Goal: Task Accomplishment & Management: Manage account settings

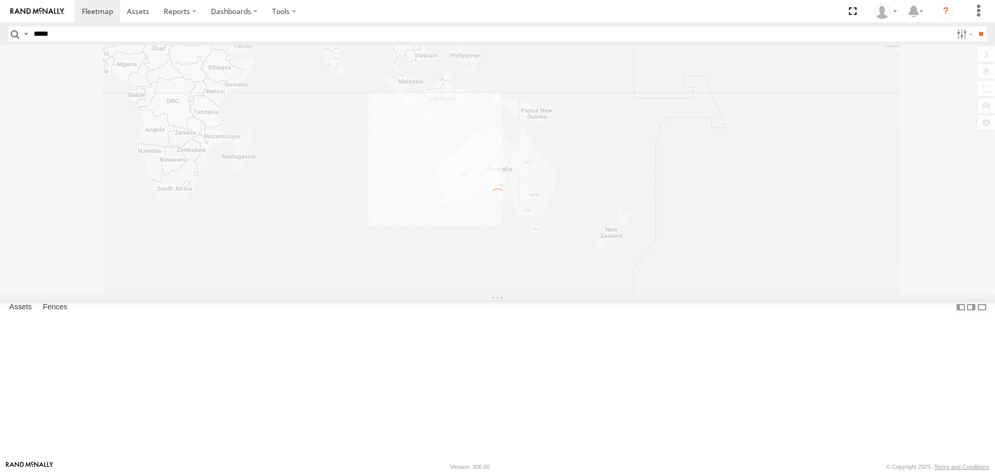
type input "*****"
click at [974, 26] on input "**" at bounding box center [980, 33] width 12 height 15
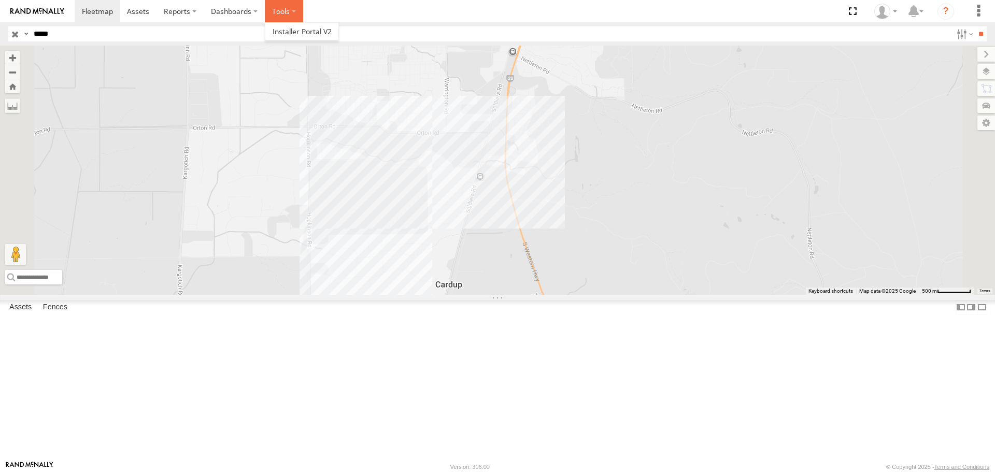
click at [274, 10] on label at bounding box center [284, 11] width 38 height 22
click at [0, 0] on span at bounding box center [0, 0] width 0 height 0
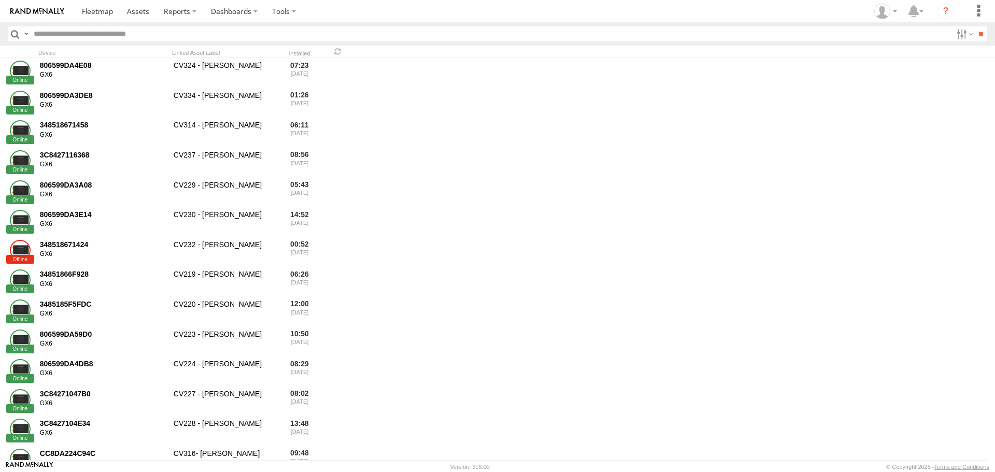
click at [109, 39] on input "text" at bounding box center [491, 33] width 922 height 15
type input "**********"
click at [974, 26] on input "**" at bounding box center [980, 33] width 12 height 15
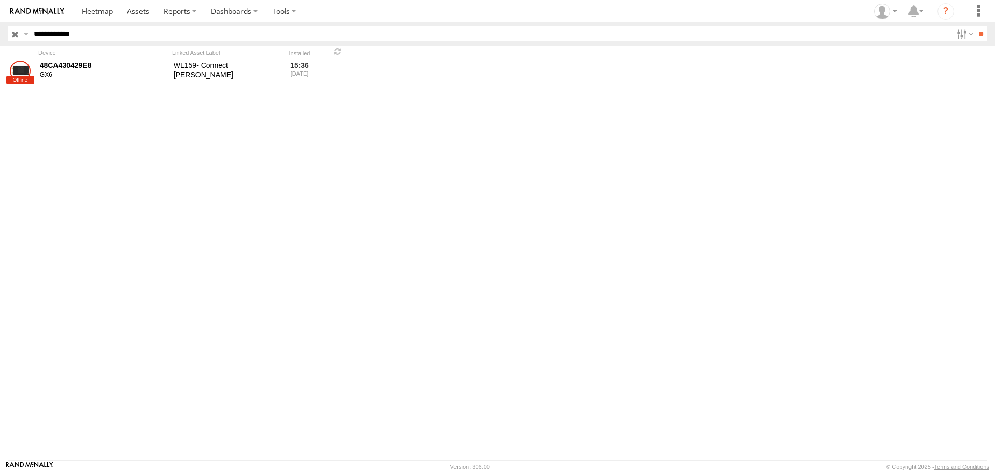
click at [79, 66] on div "48CA430429E8" at bounding box center [103, 65] width 126 height 9
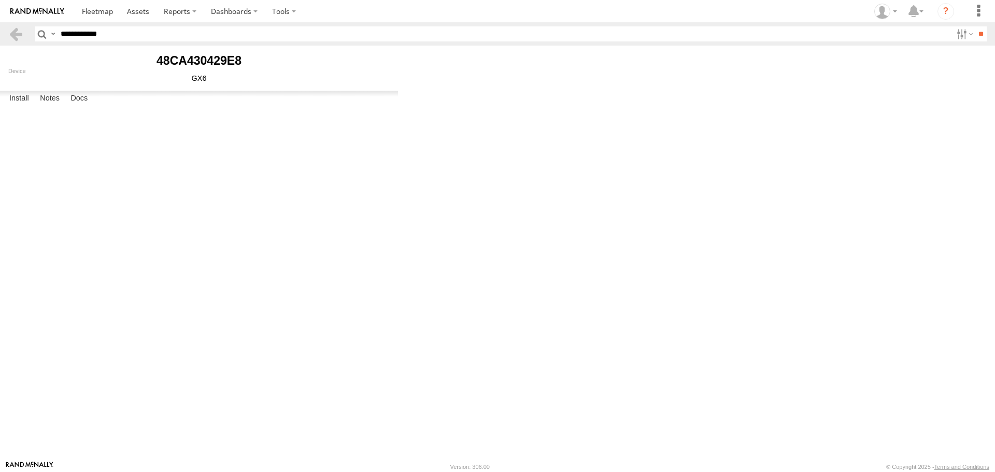
type input "**********"
select select "******"
type input "*******"
type input "*****"
click at [0, 0] on link "Uninstall" at bounding box center [0, 0] width 0 height 0
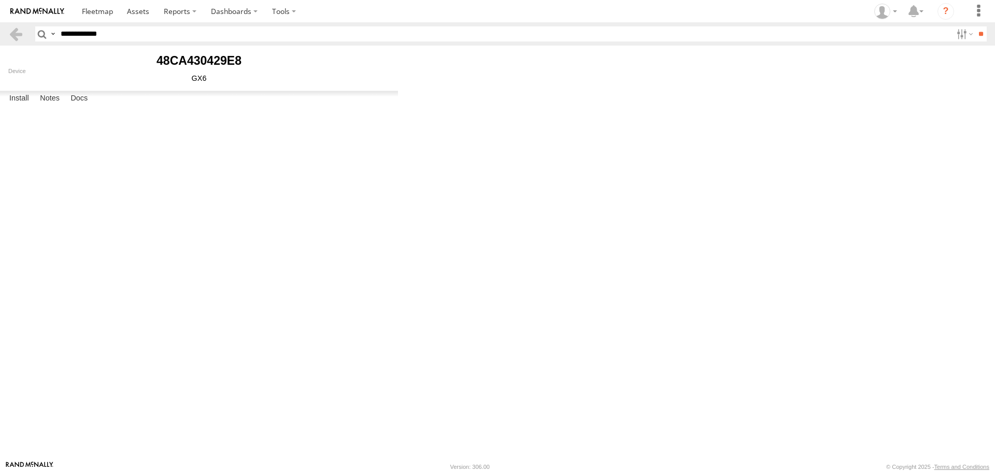
click at [0, 0] on button "Proceed" at bounding box center [0, 0] width 0 height 0
click at [0, 0] on button "OK" at bounding box center [0, 0] width 0 height 0
click at [102, 16] on span at bounding box center [97, 11] width 31 height 10
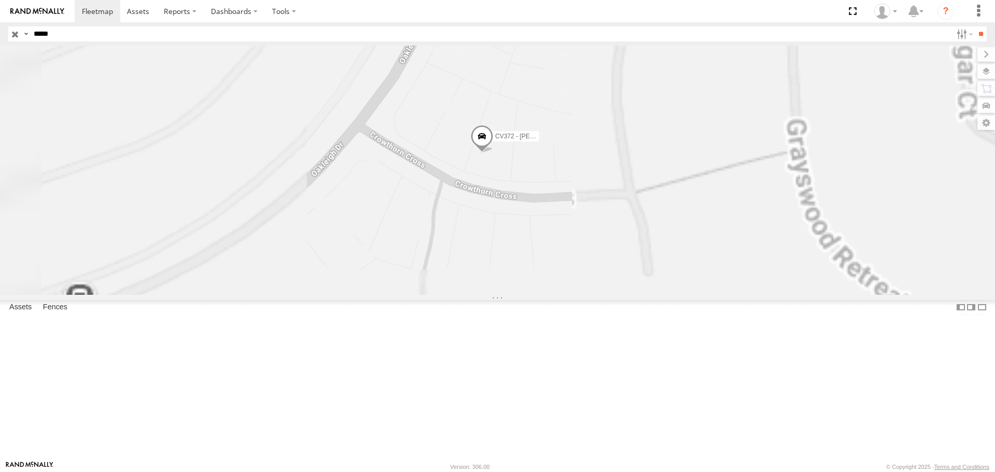
click at [493, 153] on span at bounding box center [481, 139] width 23 height 28
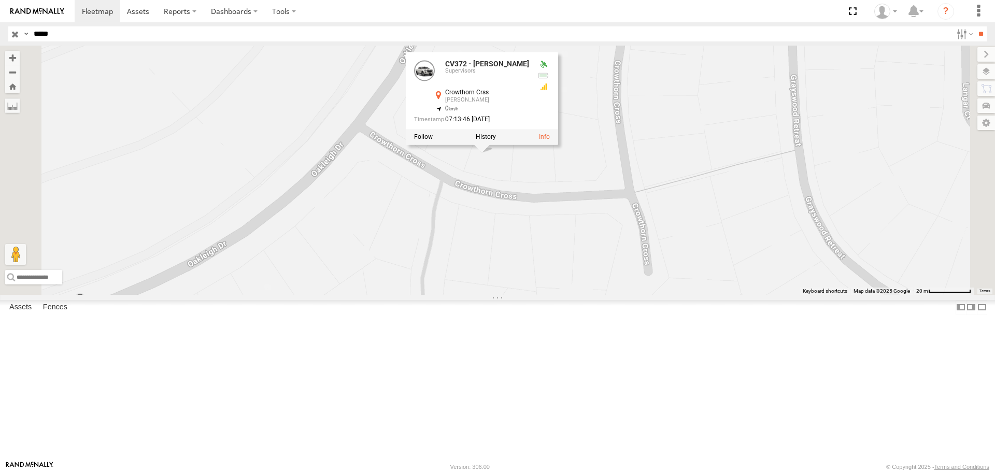
drag, startPoint x: 604, startPoint y: 279, endPoint x: 511, endPoint y: 286, distance: 92.5
click at [511, 286] on div "CV372 - [PERSON_NAME] CV372 - [PERSON_NAME] Supervisors Crowthorn Crss [PERSON_…" at bounding box center [497, 170] width 995 height 249
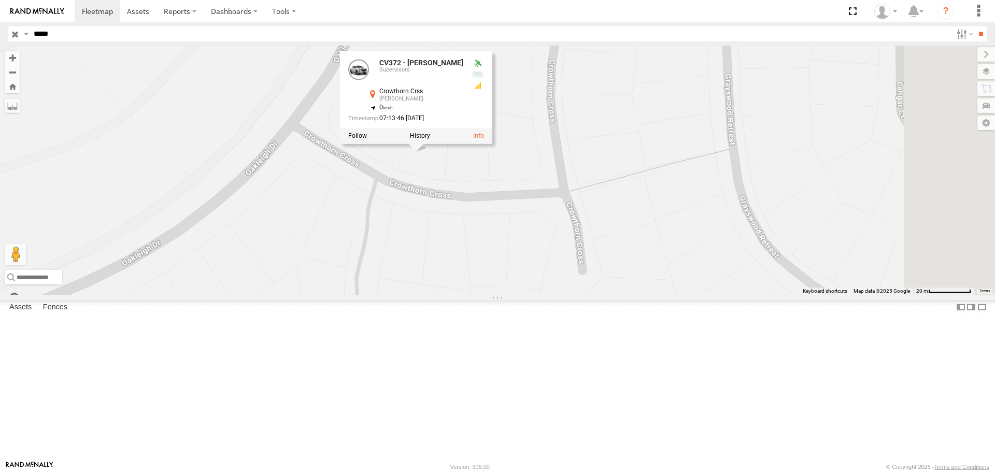
drag, startPoint x: 590, startPoint y: 292, endPoint x: 529, endPoint y: 291, distance: 60.6
click at [529, 291] on div "CV372 - [PERSON_NAME] CV372 - [PERSON_NAME] Supervisors Crowthorn Crss [PERSON_…" at bounding box center [497, 170] width 995 height 249
click at [579, 255] on div "CV372 - [PERSON_NAME] CV372 - [PERSON_NAME] Supervisors Crowthorn Crss [PERSON_…" at bounding box center [497, 170] width 995 height 249
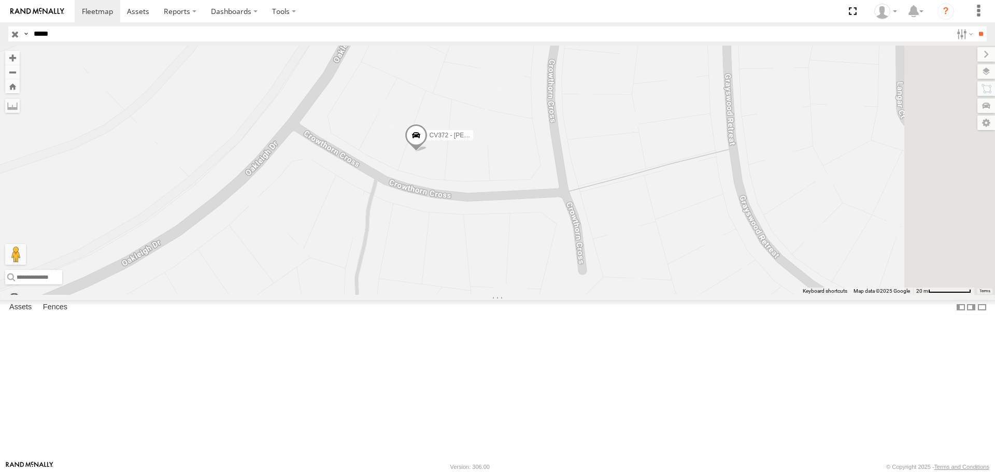
drag, startPoint x: 45, startPoint y: 34, endPoint x: 203, endPoint y: 13, distance: 159.4
click at [182, 21] on body at bounding box center [497, 236] width 995 height 472
click at [974, 26] on input "**" at bounding box center [980, 33] width 12 height 15
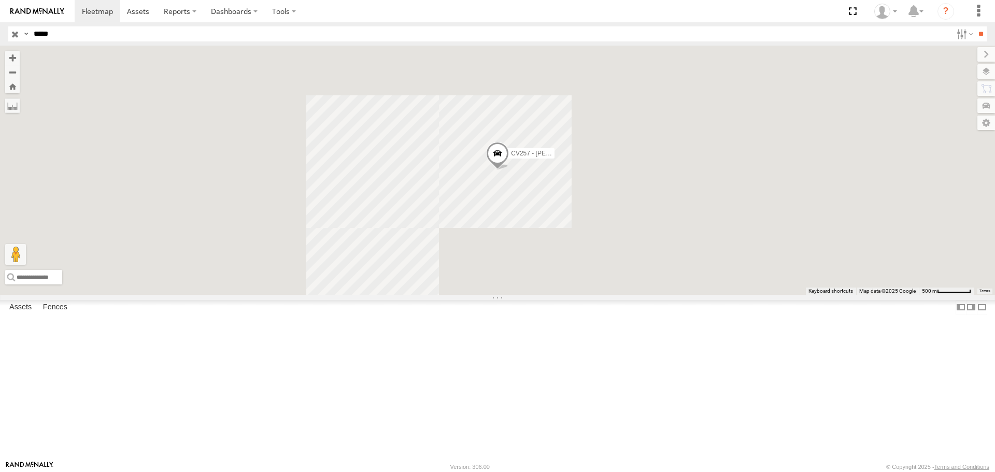
drag, startPoint x: 59, startPoint y: 34, endPoint x: 0, endPoint y: 11, distance: 62.8
click at [0, 11] on body at bounding box center [497, 236] width 995 height 472
click at [974, 26] on input "**" at bounding box center [980, 33] width 12 height 15
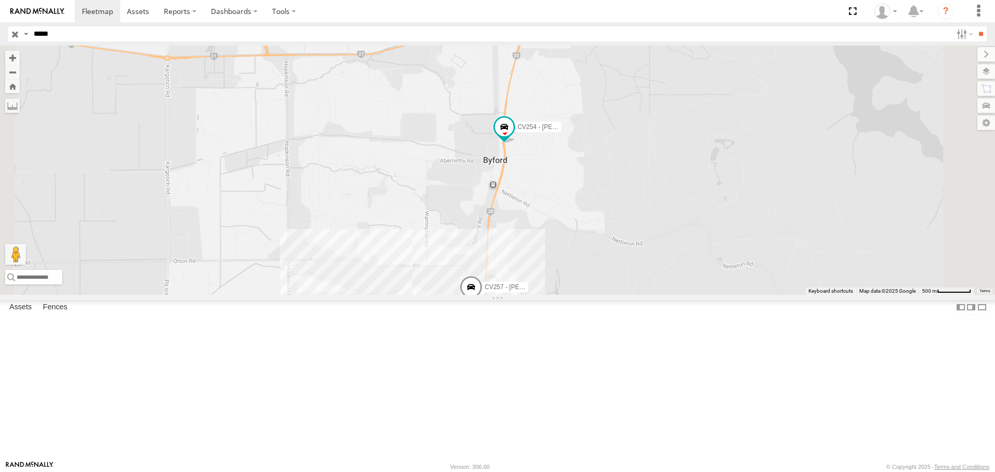
drag, startPoint x: 67, startPoint y: 34, endPoint x: 0, endPoint y: 34, distance: 66.8
click at [0, 34] on header "Search Query Asset ID Asset Label Registration Manufacturer Model VIN Job ID" at bounding box center [497, 33] width 995 height 23
click at [974, 26] on input "**" at bounding box center [980, 33] width 12 height 15
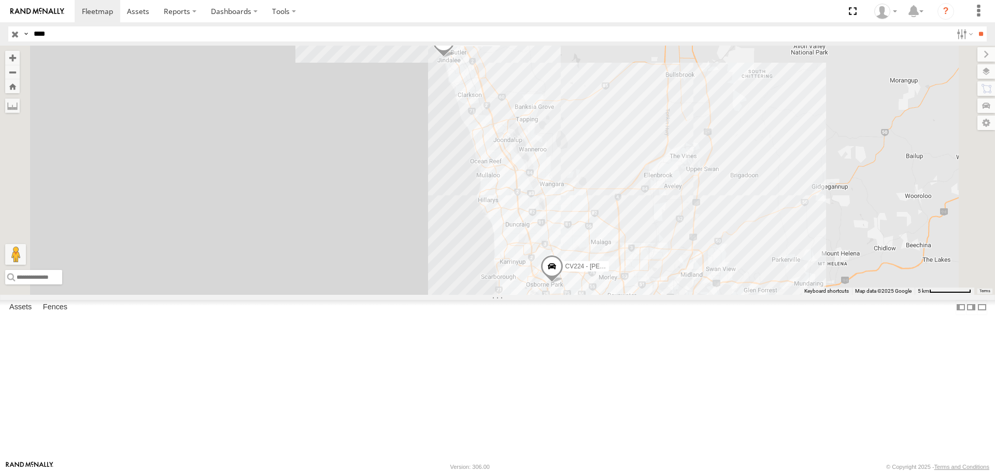
drag, startPoint x: 40, startPoint y: 32, endPoint x: 0, endPoint y: 10, distance: 45.4
click at [0, 16] on body at bounding box center [497, 236] width 995 height 472
click at [974, 26] on input "**" at bounding box center [980, 33] width 12 height 15
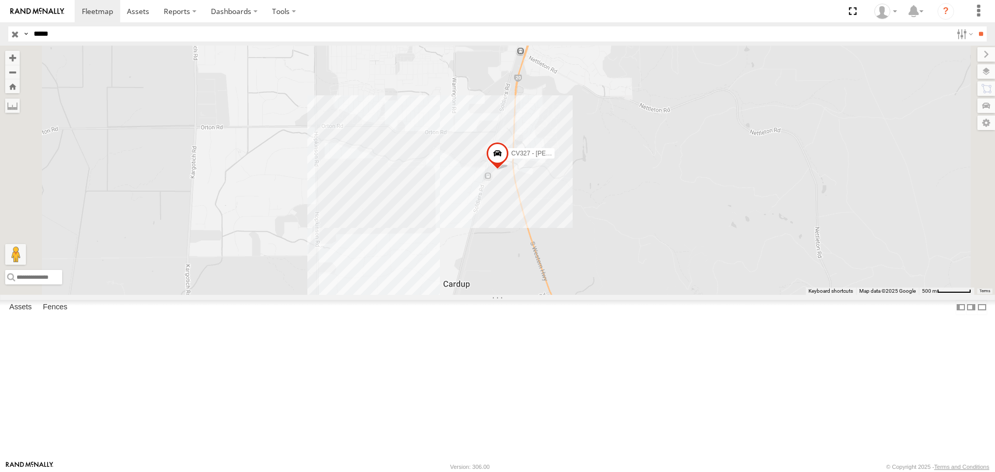
click at [509, 170] on span at bounding box center [497, 156] width 23 height 28
drag, startPoint x: 76, startPoint y: 35, endPoint x: 43, endPoint y: 34, distance: 32.7
click at [43, 34] on input "*****" at bounding box center [491, 33] width 922 height 15
click at [974, 26] on input "**" at bounding box center [980, 33] width 12 height 15
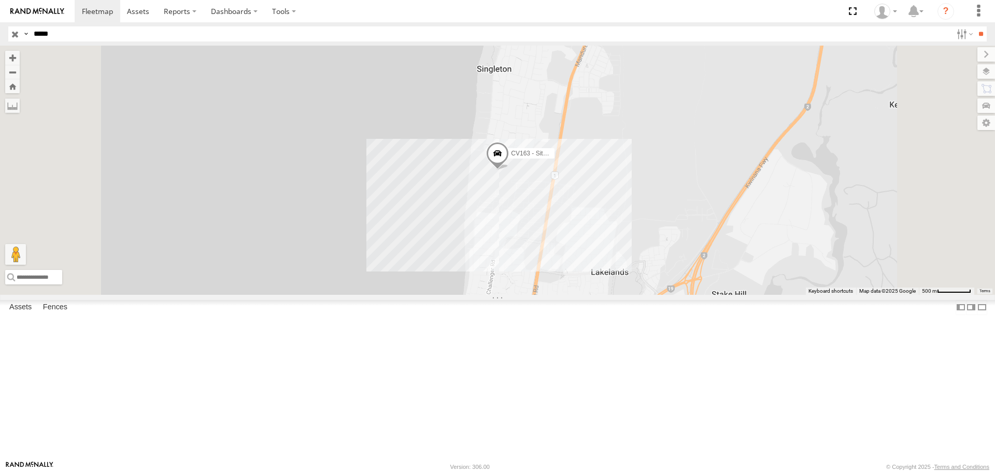
click at [638, 265] on div "CV163 - Site Ute" at bounding box center [497, 170] width 995 height 249
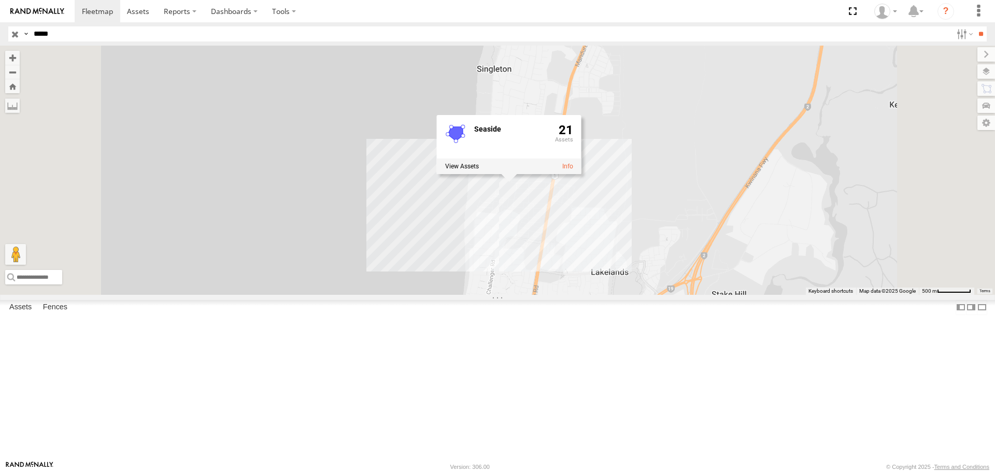
click at [789, 286] on div "CV163 - Site Ute Seaside 21" at bounding box center [497, 170] width 995 height 249
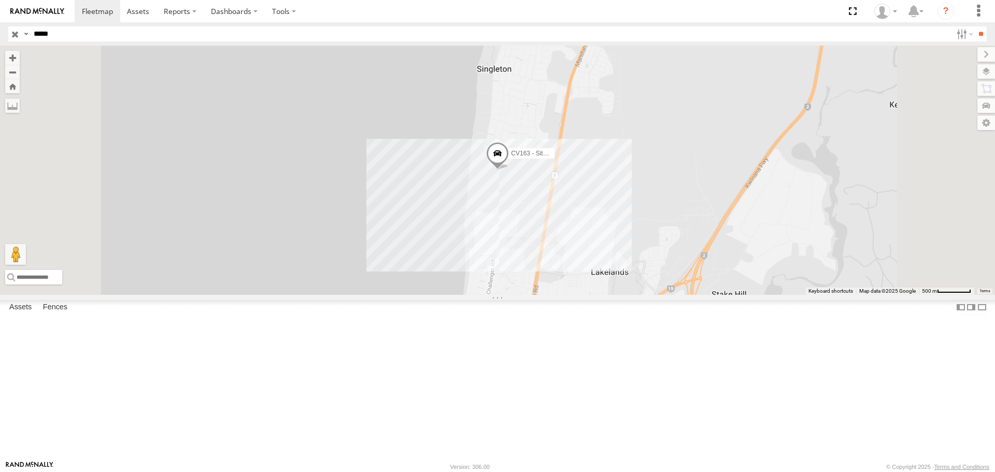
click at [632, 265] on div "CV163 - Site Ute" at bounding box center [497, 170] width 995 height 249
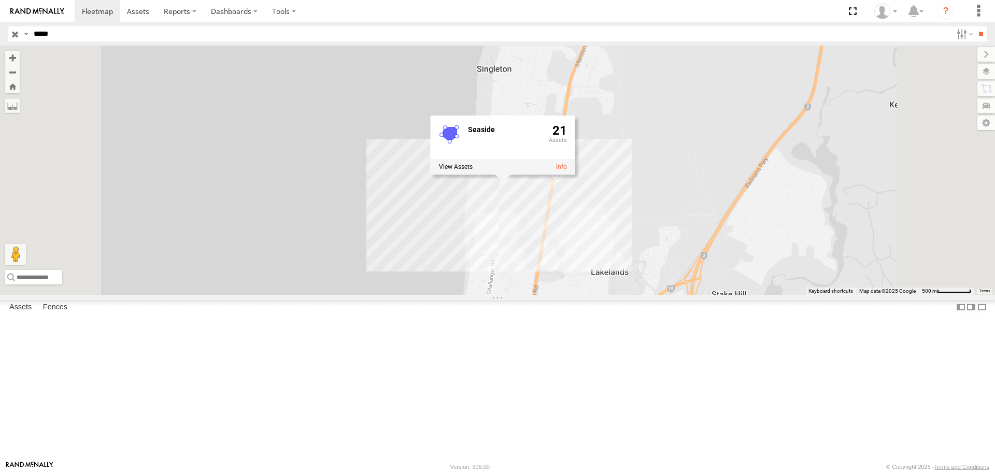
click at [663, 294] on div "CV163 - Site Ute Seaside 21" at bounding box center [497, 170] width 995 height 249
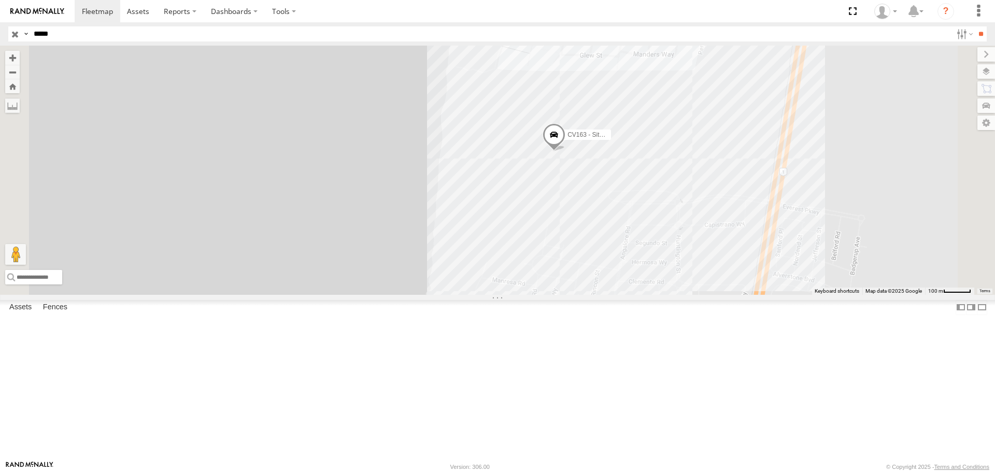
drag, startPoint x: 43, startPoint y: 34, endPoint x: 115, endPoint y: 34, distance: 72.0
click at [115, 34] on input "*****" at bounding box center [491, 33] width 922 height 15
click at [974, 26] on input "**" at bounding box center [980, 33] width 12 height 15
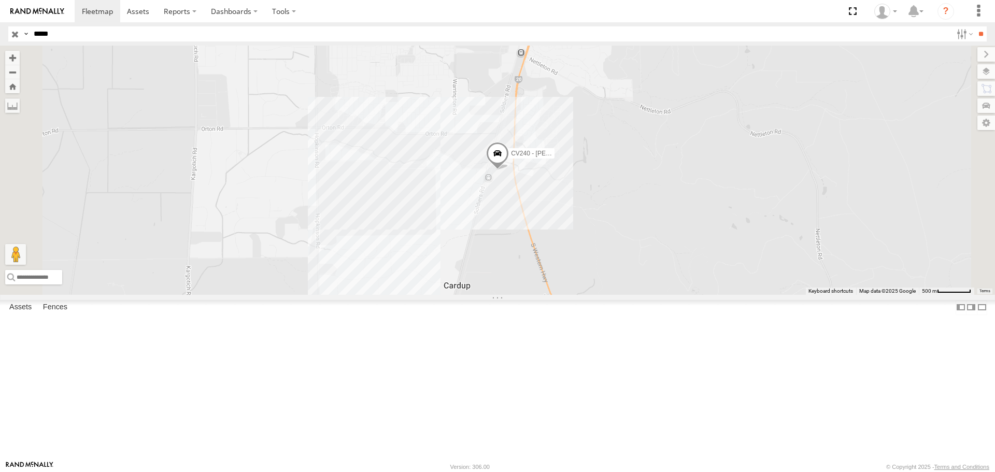
click at [509, 170] on span at bounding box center [497, 156] width 23 height 28
drag, startPoint x: 59, startPoint y: 32, endPoint x: 0, endPoint y: 23, distance: 59.7
click at [0, 23] on header "Search Query Asset ID Asset Label Registration Manufacturer Model VIN Job ID" at bounding box center [497, 33] width 995 height 23
type input "*****"
click at [974, 26] on input "**" at bounding box center [980, 33] width 12 height 15
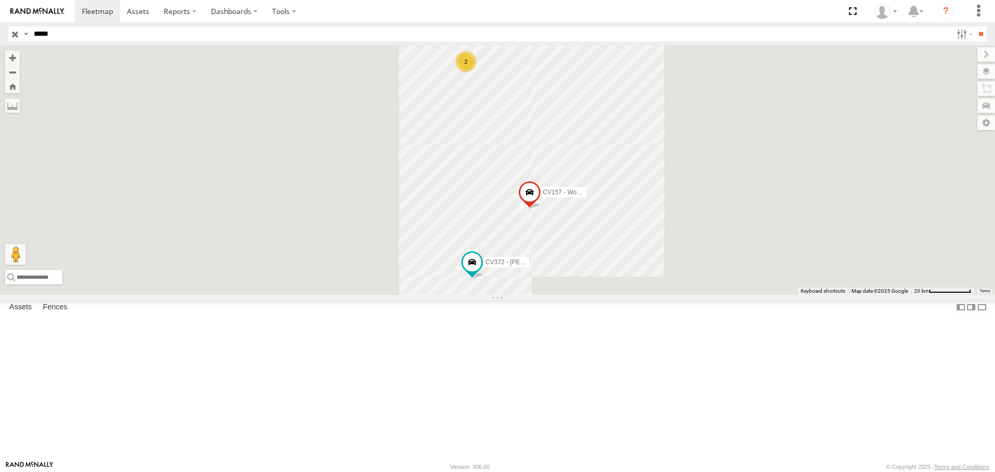
click at [0, 0] on div "CV372 - [PERSON_NAME]" at bounding box center [0, 0] width 0 height 0
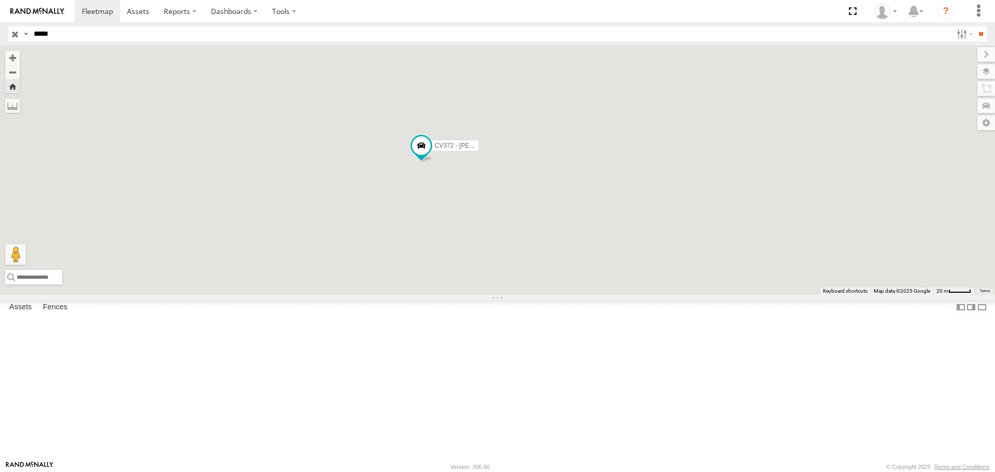
drag, startPoint x: 586, startPoint y: 279, endPoint x: 510, endPoint y: 271, distance: 76.5
click at [510, 271] on div "CV372 - [PERSON_NAME]" at bounding box center [497, 170] width 995 height 249
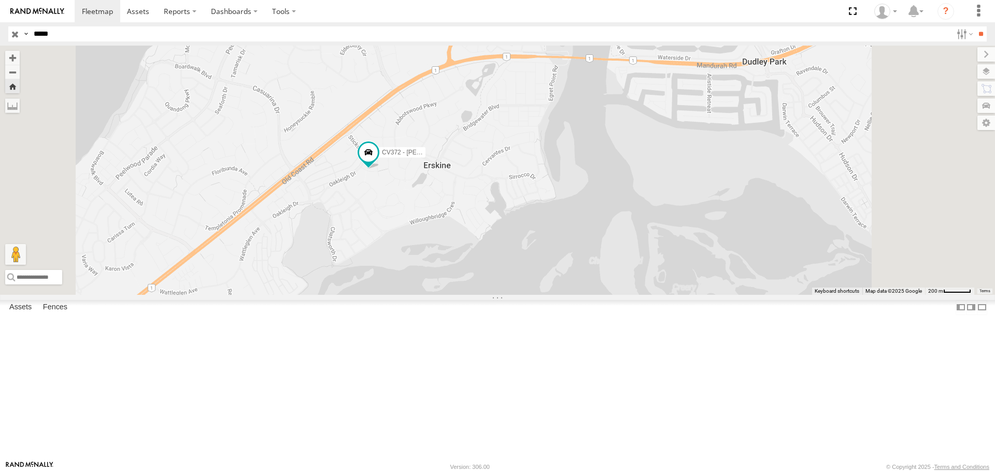
drag, startPoint x: 538, startPoint y: 266, endPoint x: 479, endPoint y: 289, distance: 62.6
click at [479, 289] on div "CV372 - [PERSON_NAME]" at bounding box center [497, 170] width 995 height 249
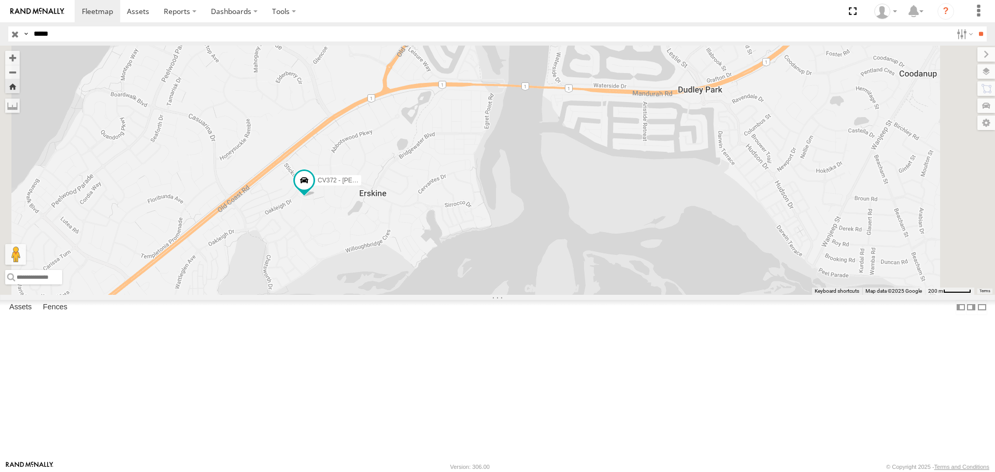
click at [313, 190] on span at bounding box center [304, 180] width 19 height 19
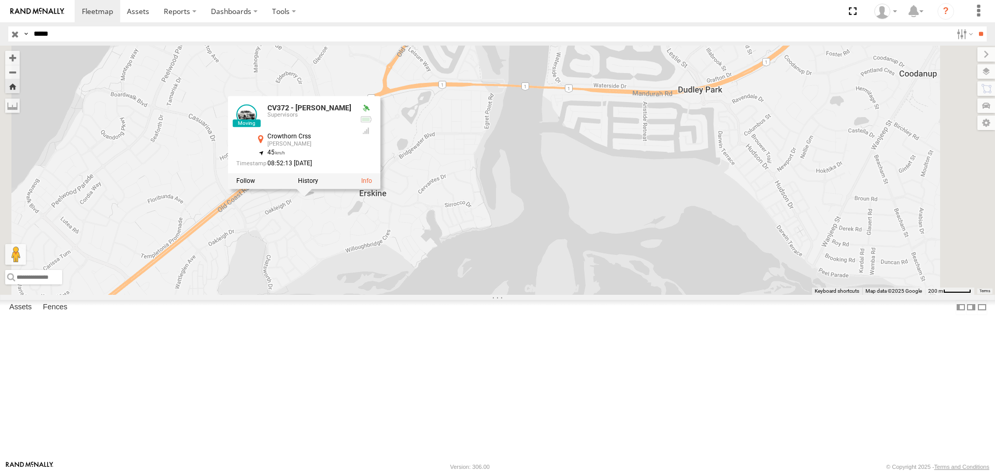
click at [518, 294] on div "CV372 - [PERSON_NAME] CV372 - [PERSON_NAME] Supervisors Crowthorn Crss [PERSON_…" at bounding box center [497, 170] width 995 height 249
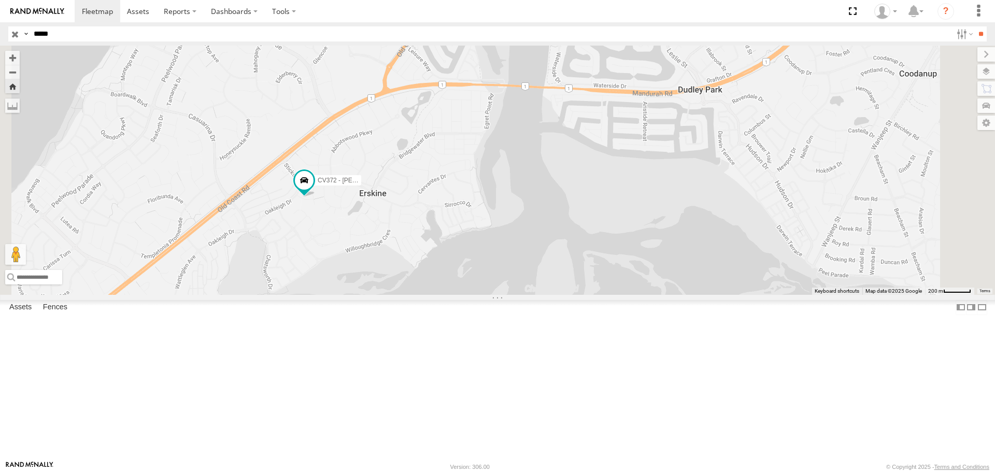
click at [421, 260] on div "CV372 - [PERSON_NAME]" at bounding box center [497, 170] width 995 height 249
click at [313, 190] on span at bounding box center [304, 180] width 19 height 19
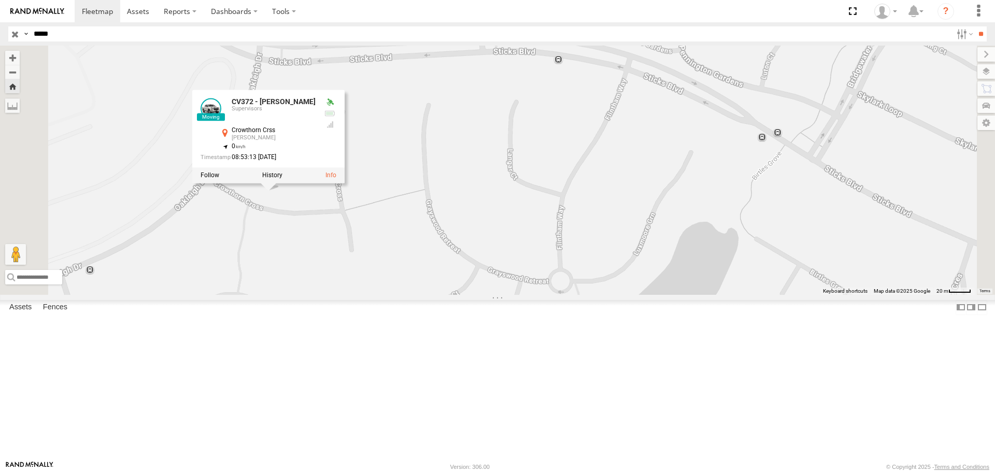
drag, startPoint x: 377, startPoint y: 272, endPoint x: 382, endPoint y: 300, distance: 28.5
click at [382, 294] on div "CV372 - [PERSON_NAME] CV372 - [PERSON_NAME] Supervisors Crowthorn Crss [PERSON_…" at bounding box center [497, 170] width 995 height 249
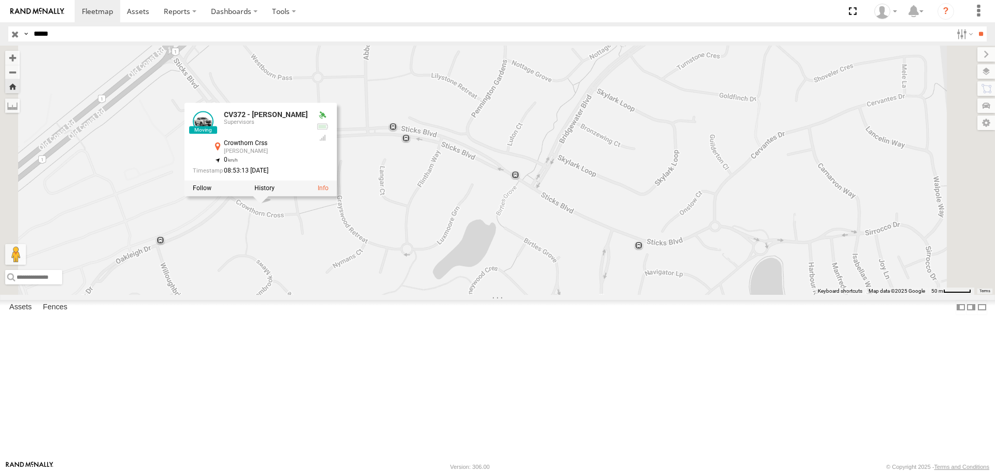
click at [382, 294] on div "CV372 - [PERSON_NAME] CV372 - [PERSON_NAME] Supervisors Crowthorn Crss [PERSON_…" at bounding box center [497, 170] width 995 height 249
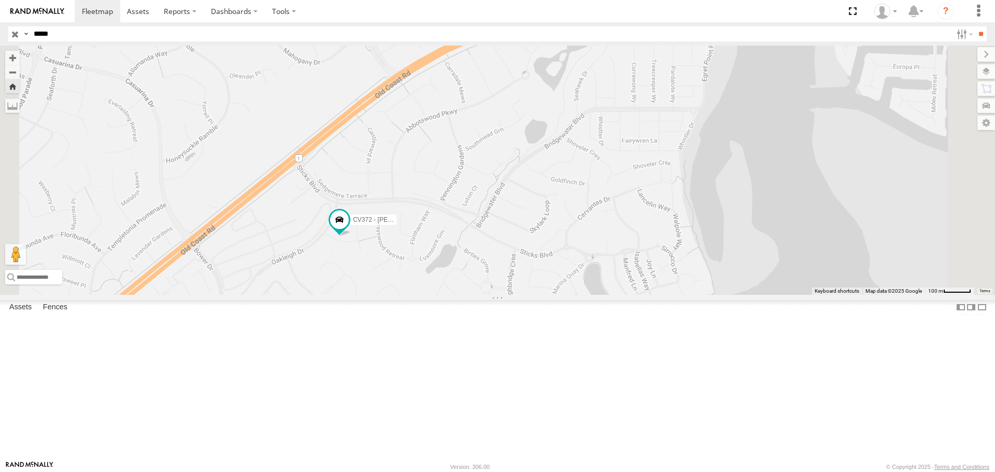
click at [0, 0] on div "CV372 - [PERSON_NAME]" at bounding box center [0, 0] width 0 height 0
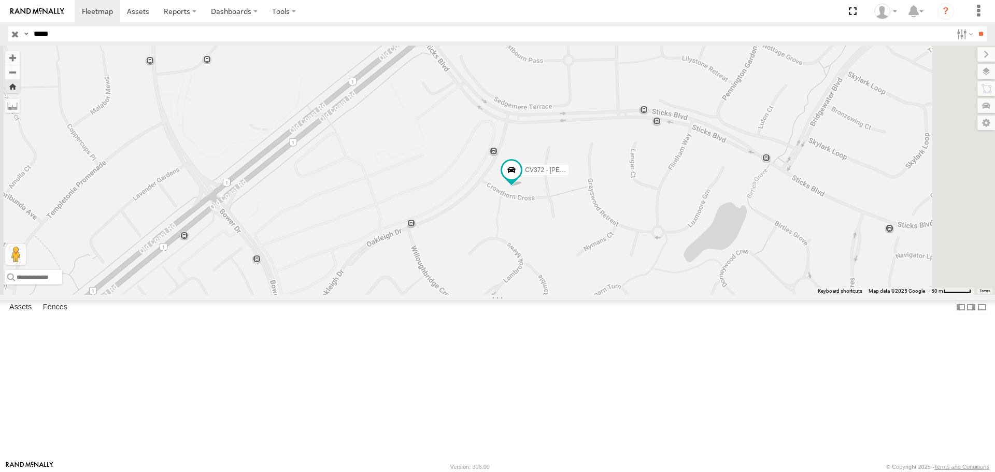
click at [655, 294] on div "CV372 - [PERSON_NAME]" at bounding box center [497, 170] width 995 height 249
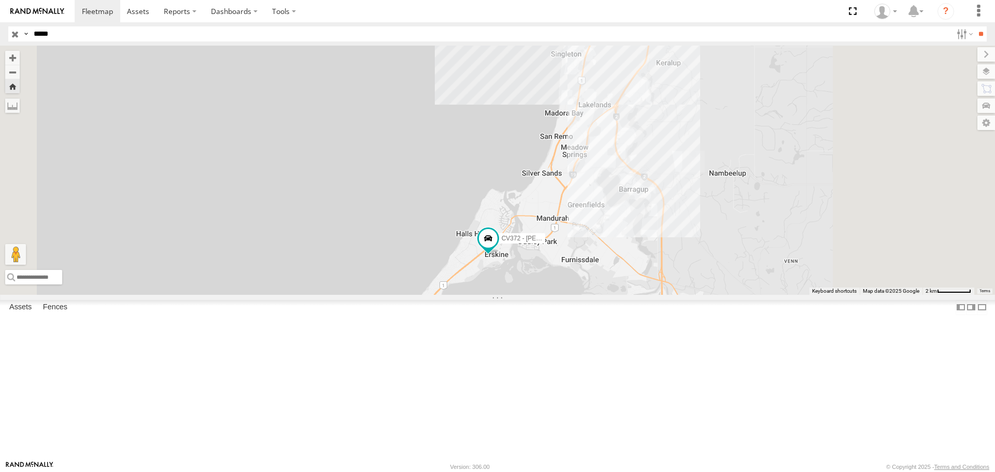
drag, startPoint x: 709, startPoint y: 360, endPoint x: 584, endPoint y: 328, distance: 129.3
click at [596, 294] on div "CV372 - [PERSON_NAME]" at bounding box center [497, 170] width 995 height 249
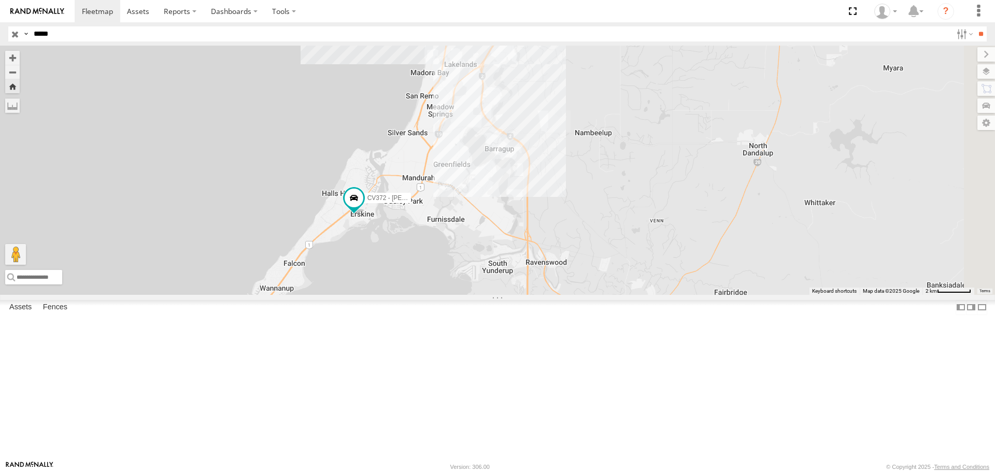
drag, startPoint x: 645, startPoint y: 316, endPoint x: 601, endPoint y: 297, distance: 48.0
click at [604, 294] on div "CV372 - [PERSON_NAME]" at bounding box center [497, 170] width 995 height 249
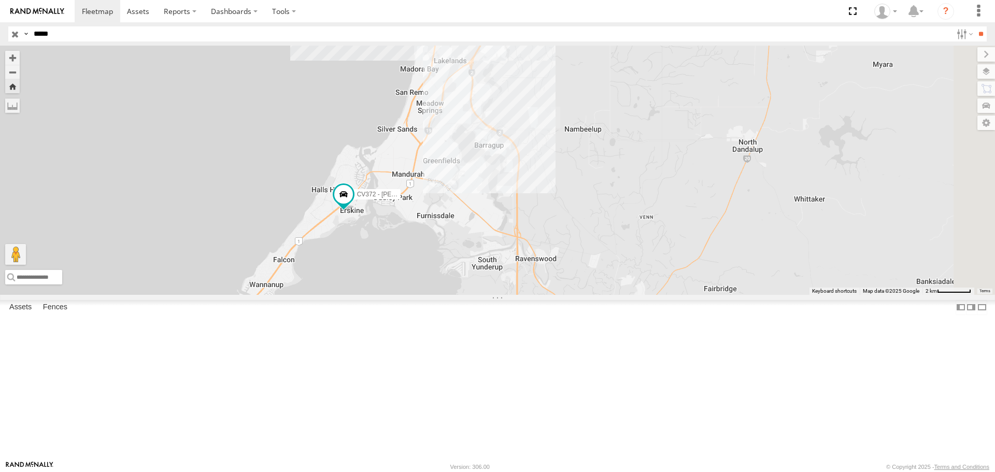
click at [18, 31] on input "button" at bounding box center [14, 33] width 13 height 15
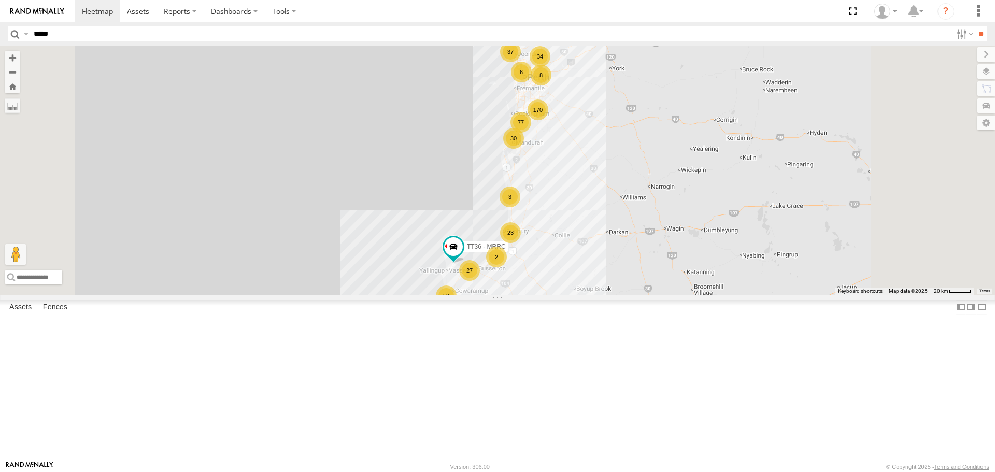
click at [0, 0] on div "CV372 - [PERSON_NAME]" at bounding box center [0, 0] width 0 height 0
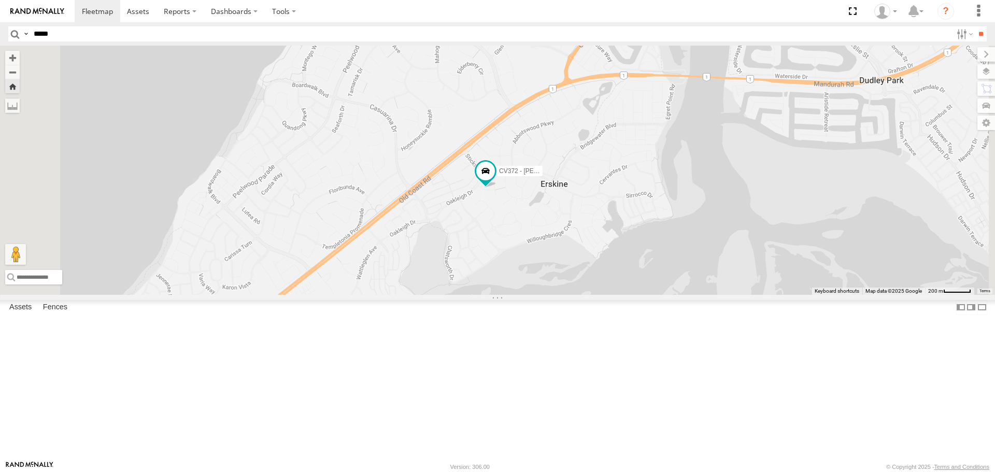
click at [495, 180] on span at bounding box center [485, 171] width 19 height 19
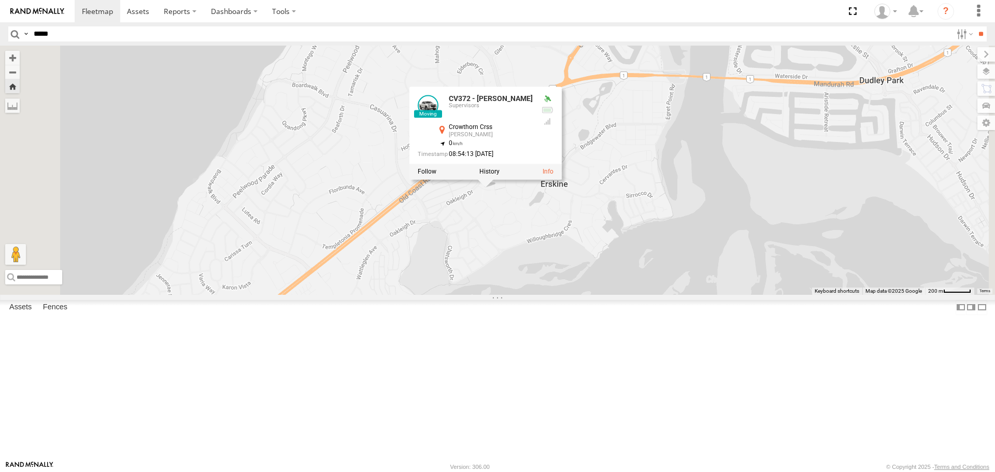
click at [804, 217] on div "CV372 - [PERSON_NAME] CV372 - [PERSON_NAME] Supervisors Crowthorn Crss [PERSON_…" at bounding box center [497, 170] width 995 height 249
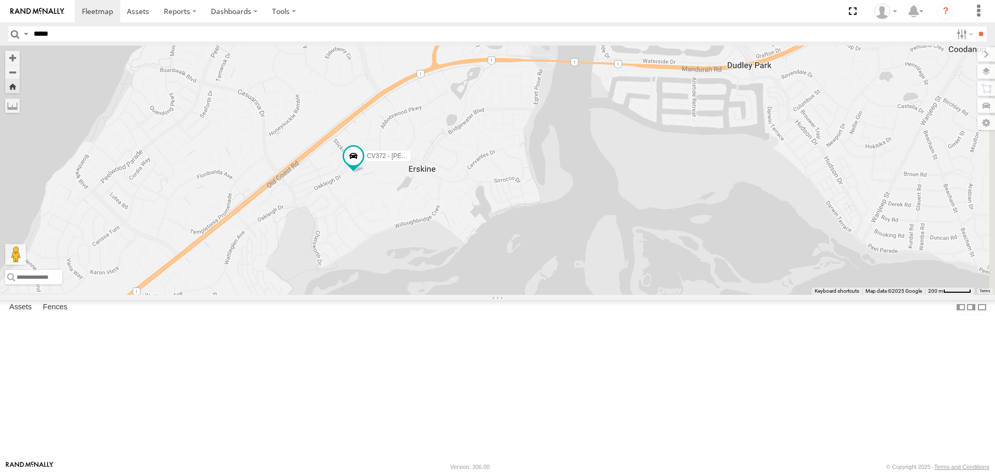
drag, startPoint x: 714, startPoint y: 363, endPoint x: 582, endPoint y: 348, distance: 133.0
click at [582, 294] on div "CV372 - [PERSON_NAME]" at bounding box center [497, 170] width 995 height 249
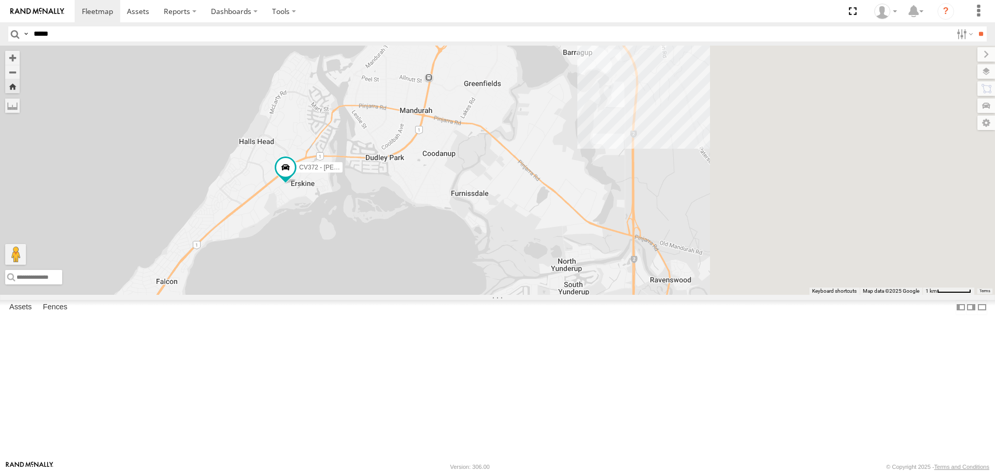
drag, startPoint x: 702, startPoint y: 261, endPoint x: 528, endPoint y: 275, distance: 174.1
click at [528, 275] on div "CV372 - [PERSON_NAME]" at bounding box center [497, 170] width 995 height 249
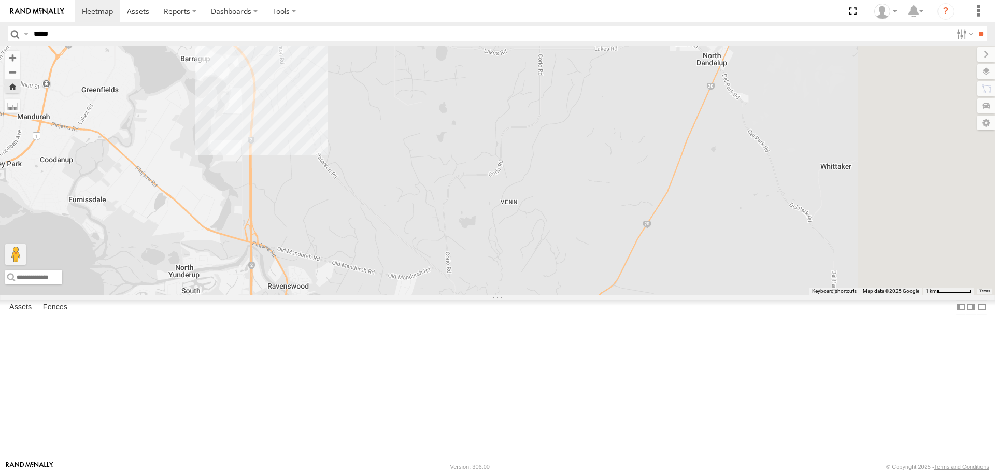
drag, startPoint x: 864, startPoint y: 205, endPoint x: 448, endPoint y: 245, distance: 418.4
click at [448, 245] on div "CV372 - [PERSON_NAME]" at bounding box center [497, 170] width 995 height 249
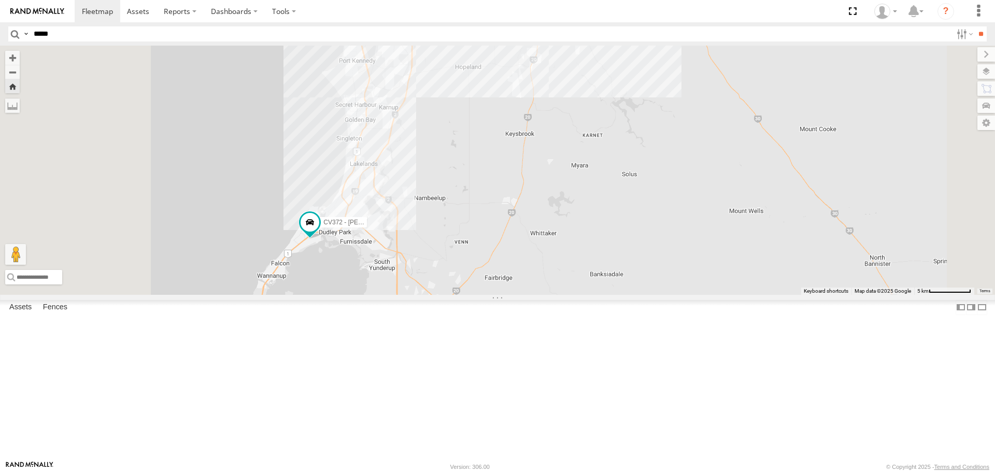
drag, startPoint x: 488, startPoint y: 211, endPoint x: 566, endPoint y: 243, distance: 83.9
click at [566, 243] on div "CV372 - [PERSON_NAME]" at bounding box center [497, 170] width 995 height 249
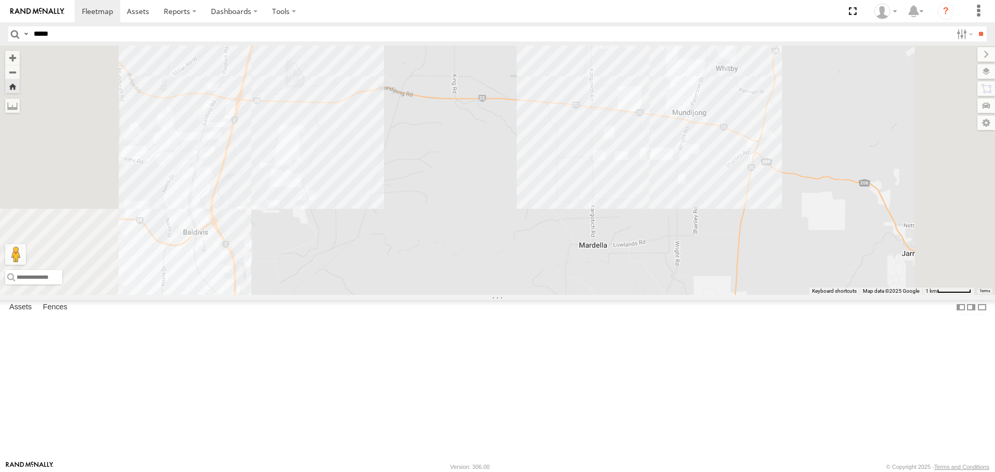
drag, startPoint x: 634, startPoint y: 83, endPoint x: 683, endPoint y: 194, distance: 121.8
click at [682, 194] on div "CV372 - [PERSON_NAME]" at bounding box center [497, 170] width 995 height 249
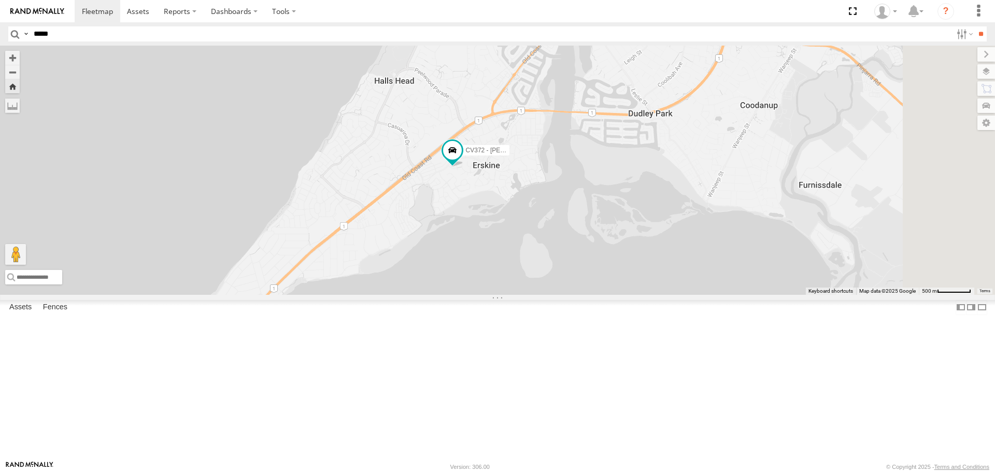
drag, startPoint x: 701, startPoint y: 257, endPoint x: 610, endPoint y: 247, distance: 91.8
click at [610, 247] on div "CV311- [PERSON_NAME] CV372 - [PERSON_NAME]" at bounding box center [497, 170] width 995 height 249
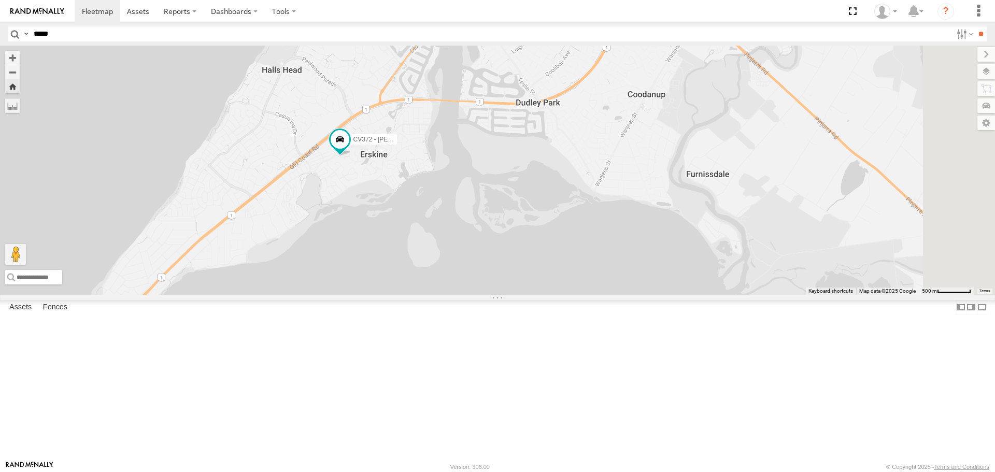
drag, startPoint x: 646, startPoint y: 125, endPoint x: 516, endPoint y: 148, distance: 131.4
click at [516, 148] on div "CV311- [PERSON_NAME] CV372 - [PERSON_NAME]" at bounding box center [497, 170] width 995 height 249
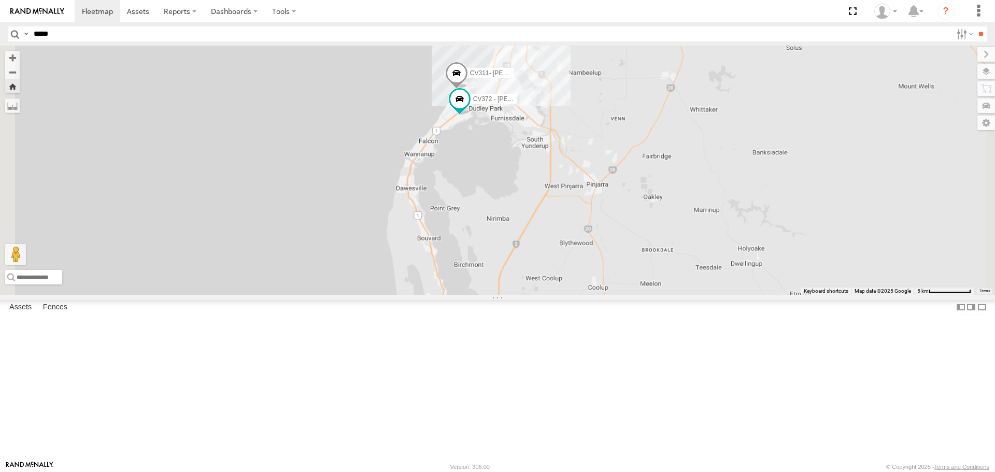
drag, startPoint x: 705, startPoint y: 147, endPoint x: 665, endPoint y: 196, distance: 63.0
click at [665, 196] on div "CV311- [PERSON_NAME] CV372 - [PERSON_NAME]" at bounding box center [497, 170] width 995 height 249
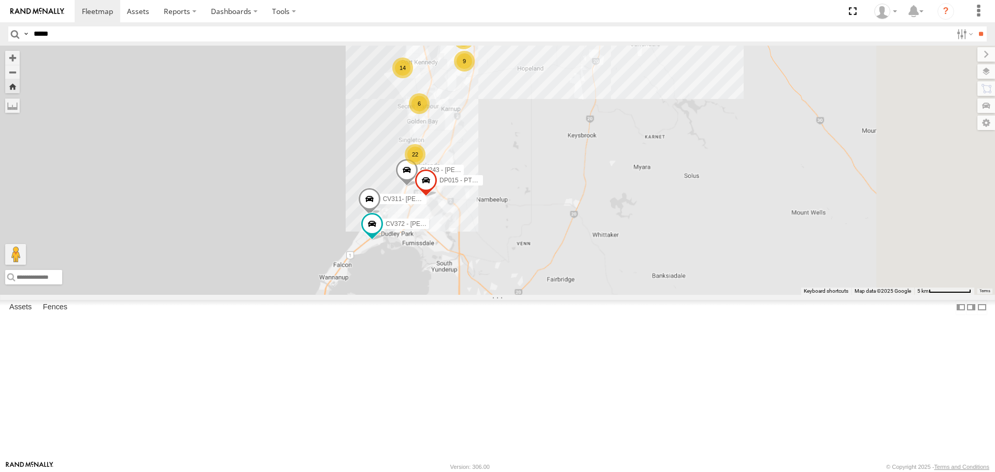
drag, startPoint x: 650, startPoint y: 109, endPoint x: 576, endPoint y: 219, distance: 132.5
click at [576, 219] on div "CV275 - [PERSON_NAME] TT032- [PERSON_NAME] PM006 - [PERSON_NAME] CV290 - [PERSO…" at bounding box center [497, 170] width 995 height 249
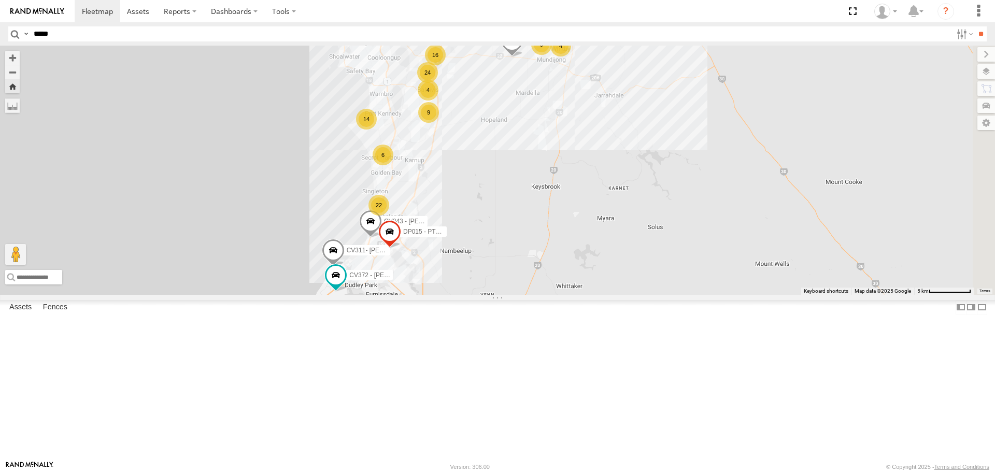
drag, startPoint x: 619, startPoint y: 128, endPoint x: 585, endPoint y: 167, distance: 51.4
click at [585, 167] on div "CV275 - [PERSON_NAME] CV311- [PERSON_NAME] CV372 - [PERSON_NAME] 9 14 CV243 - […" at bounding box center [497, 170] width 995 height 249
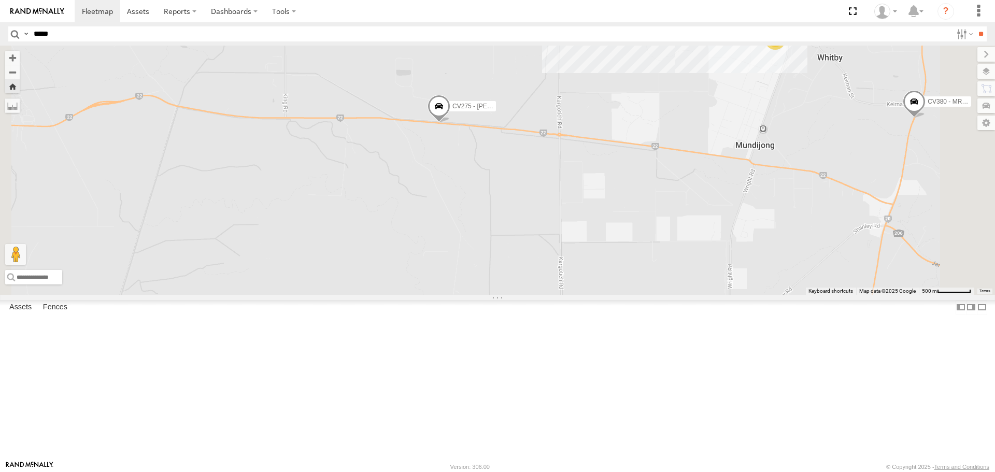
click at [450, 123] on span at bounding box center [438, 109] width 23 height 28
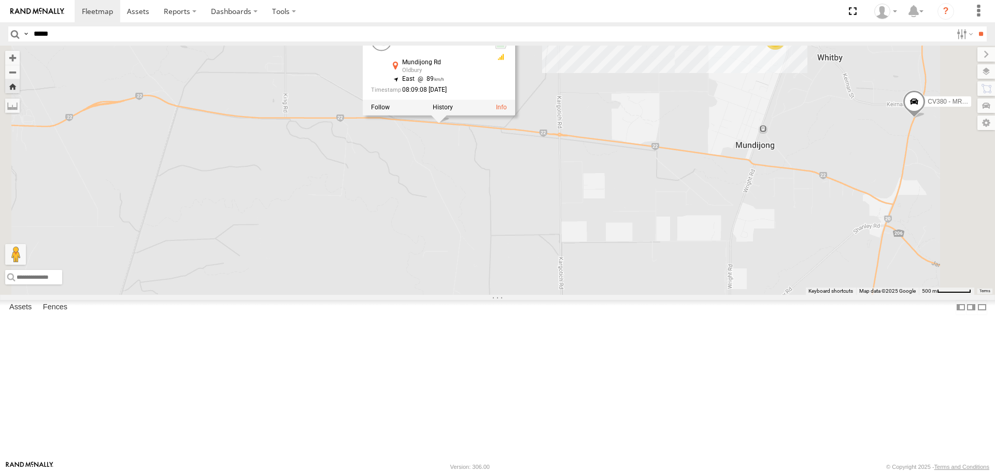
click at [632, 269] on div "CV275 - [PERSON_NAME] CV311- [PERSON_NAME] CV372 - [PERSON_NAME] CV243 - [PERSO…" at bounding box center [497, 170] width 995 height 249
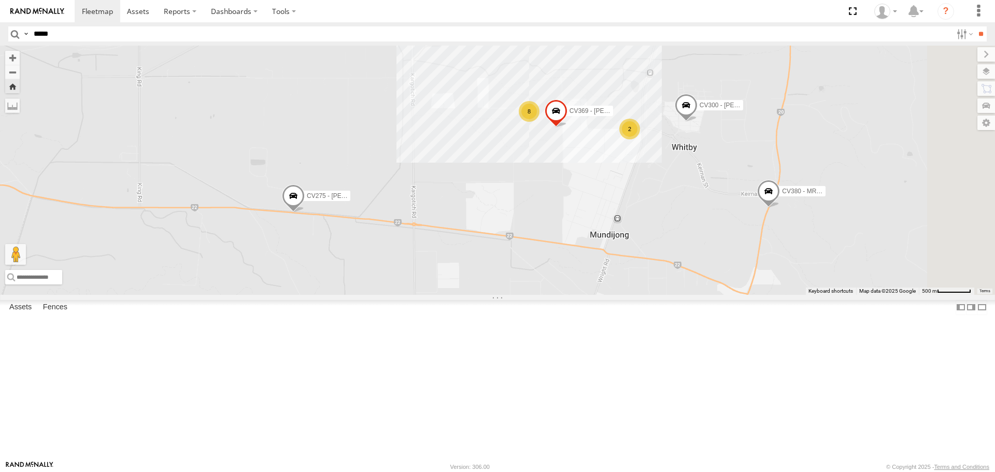
drag, startPoint x: 710, startPoint y: 186, endPoint x: 561, endPoint y: 279, distance: 175.2
click at [561, 279] on div "CV275 - [PERSON_NAME] CV311- [PERSON_NAME] CV372 - [PERSON_NAME] CV243 - [PERSO…" at bounding box center [497, 170] width 995 height 249
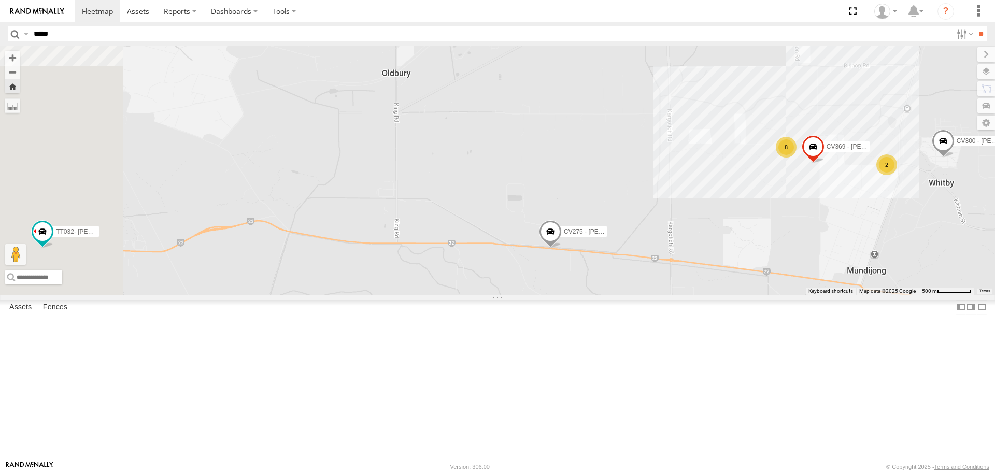
drag, startPoint x: 484, startPoint y: 223, endPoint x: 739, endPoint y: 258, distance: 257.8
click at [739, 258] on div "CV275 - [PERSON_NAME] CV311- [PERSON_NAME] CV372 - [PERSON_NAME] CV243 - [PERSO…" at bounding box center [497, 170] width 995 height 249
drag, startPoint x: 736, startPoint y: 265, endPoint x: 734, endPoint y: 163, distance: 102.1
click at [733, 163] on div "CV275 - [PERSON_NAME] CV311- [PERSON_NAME] CV372 - [PERSON_NAME] CV243 - [PERSO…" at bounding box center [497, 170] width 995 height 249
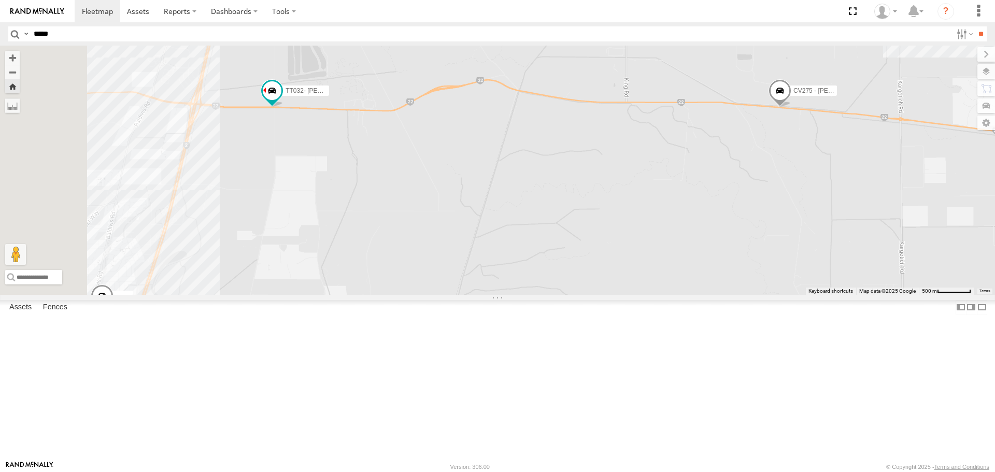
drag, startPoint x: 349, startPoint y: 303, endPoint x: 627, endPoint y: 323, distance: 279.4
click at [609, 294] on div "CV275 - [PERSON_NAME] CV311- [PERSON_NAME] CV372 - [PERSON_NAME] CV243 - [PERSO…" at bounding box center [497, 170] width 995 height 249
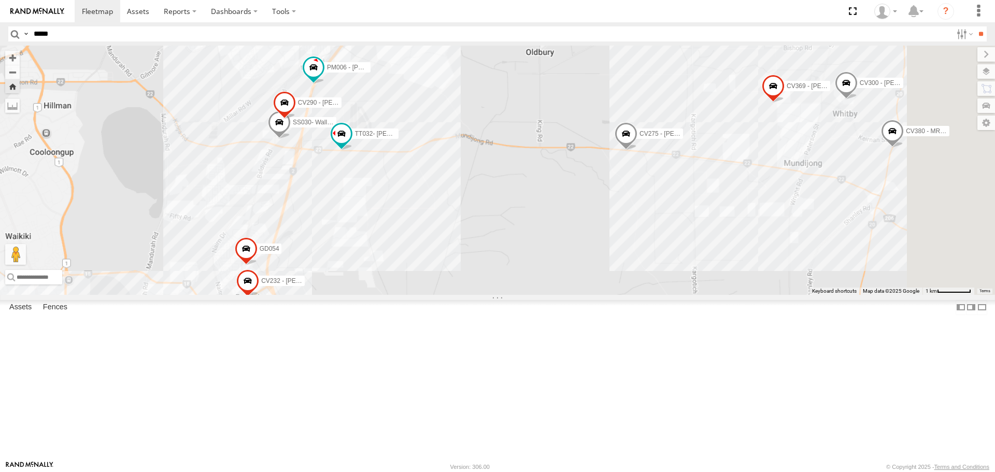
drag, startPoint x: 773, startPoint y: 240, endPoint x: 515, endPoint y: 223, distance: 259.1
click at [505, 228] on div "CV275 - [PERSON_NAME] CV311- [PERSON_NAME] CV372 - [PERSON_NAME] CV243 - [PERSO…" at bounding box center [497, 170] width 995 height 249
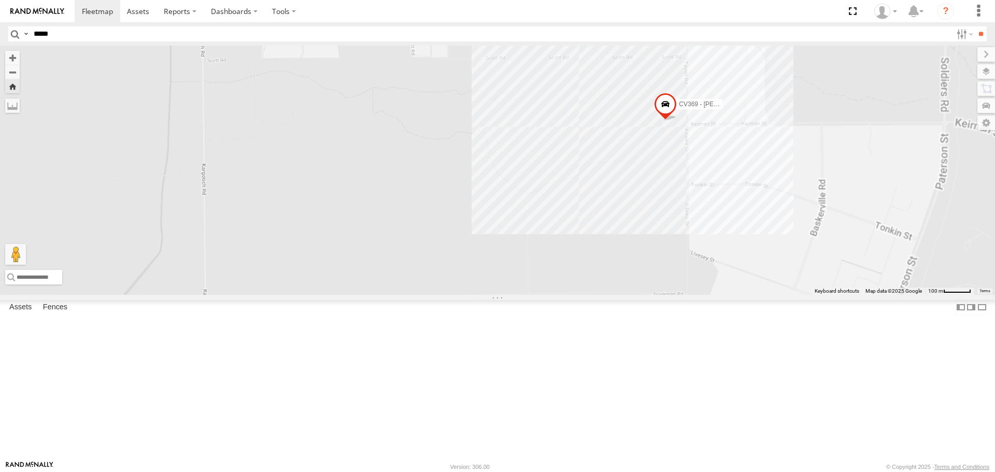
drag, startPoint x: 628, startPoint y: 181, endPoint x: 604, endPoint y: 362, distance: 182.9
click at [604, 294] on div "CV275 - [PERSON_NAME] CV311- [PERSON_NAME] CV372 - [PERSON_NAME] CV243 - [PERSO…" at bounding box center [497, 170] width 995 height 249
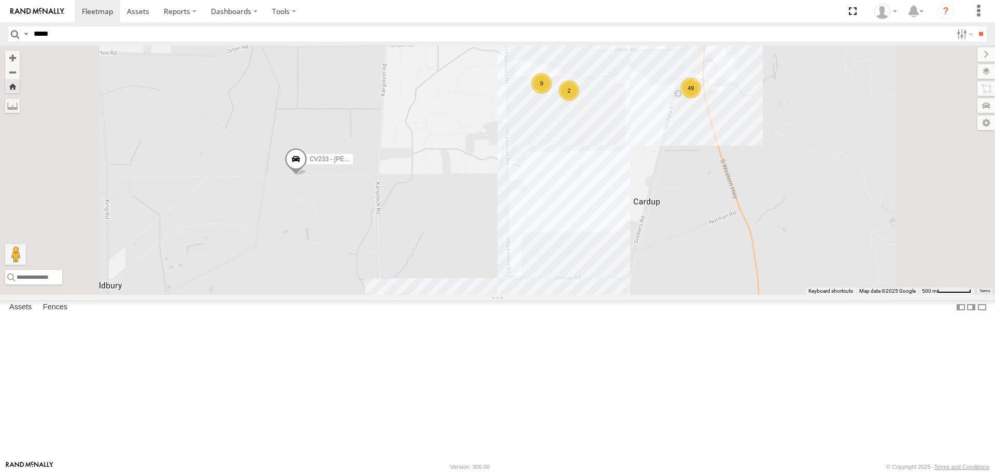
drag, startPoint x: 593, startPoint y: 235, endPoint x: 589, endPoint y: 369, distance: 133.7
click at [589, 294] on div "CV275 - [PERSON_NAME] CV311- [PERSON_NAME] CV372 - [PERSON_NAME] CV243 - [PERSO…" at bounding box center [497, 170] width 995 height 249
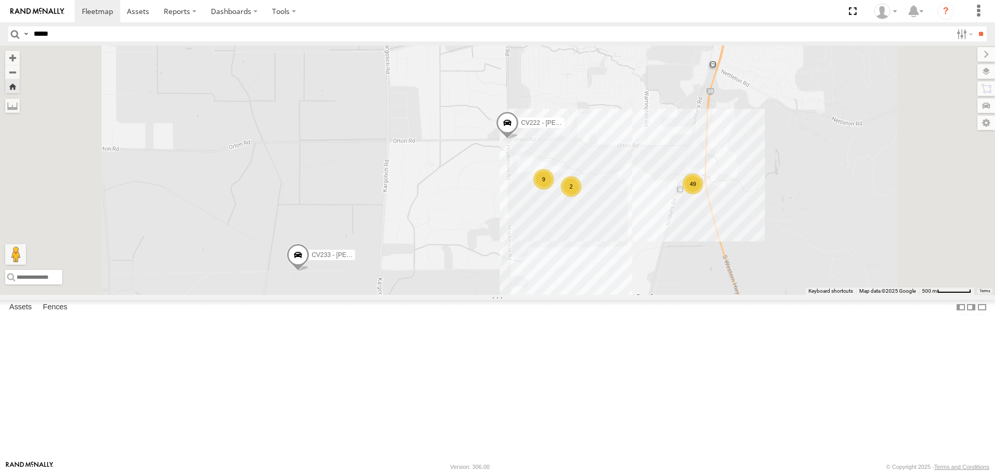
drag, startPoint x: 593, startPoint y: 194, endPoint x: 594, endPoint y: 284, distance: 90.7
click at [594, 284] on div "CV275 - [PERSON_NAME] CV311- [PERSON_NAME] CV372 - [PERSON_NAME] CV243 - [PERSO…" at bounding box center [497, 170] width 995 height 249
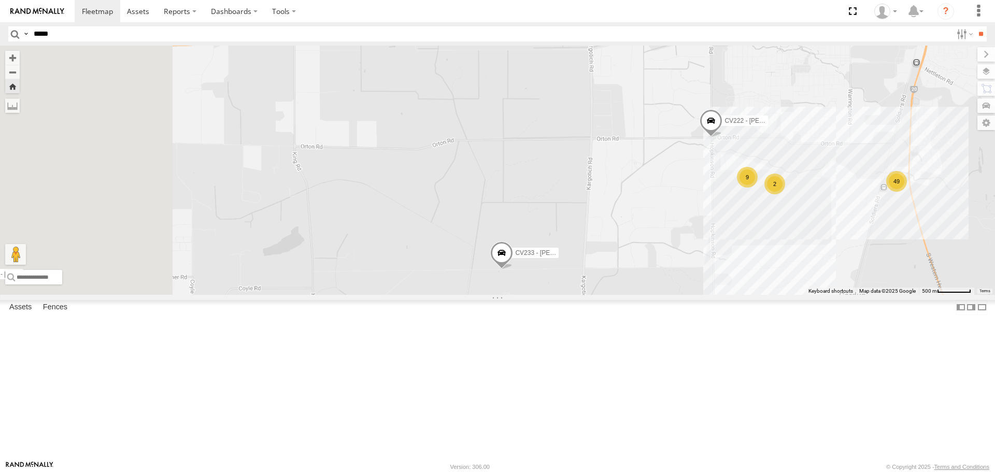
drag, startPoint x: 549, startPoint y: 241, endPoint x: 754, endPoint y: 238, distance: 205.2
click at [754, 238] on div "CV275 - [PERSON_NAME] CV311- [PERSON_NAME] CV372 - [PERSON_NAME] CV243 - [PERSO…" at bounding box center [497, 170] width 995 height 249
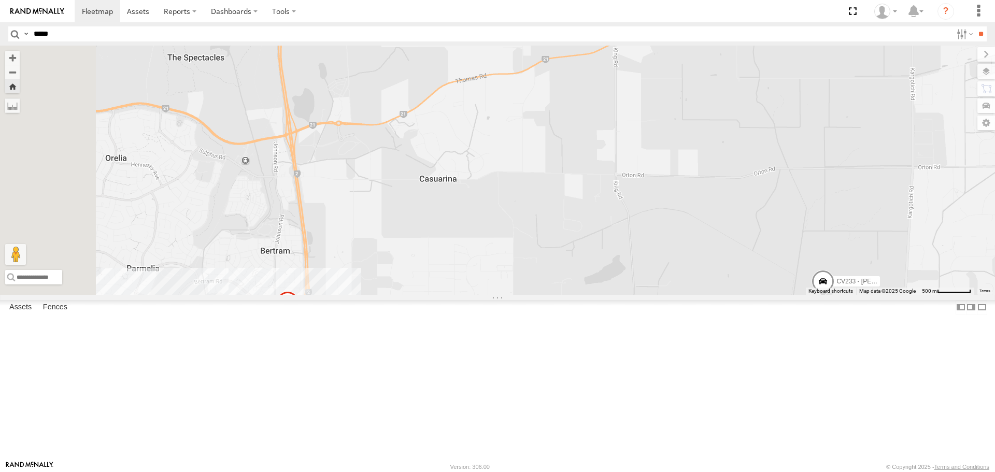
drag, startPoint x: 645, startPoint y: 231, endPoint x: 751, endPoint y: 260, distance: 109.5
click at [749, 260] on div "CV275 - [PERSON_NAME] CV311- [PERSON_NAME] CV372 - [PERSON_NAME] CV243 - [PERSO…" at bounding box center [497, 170] width 995 height 249
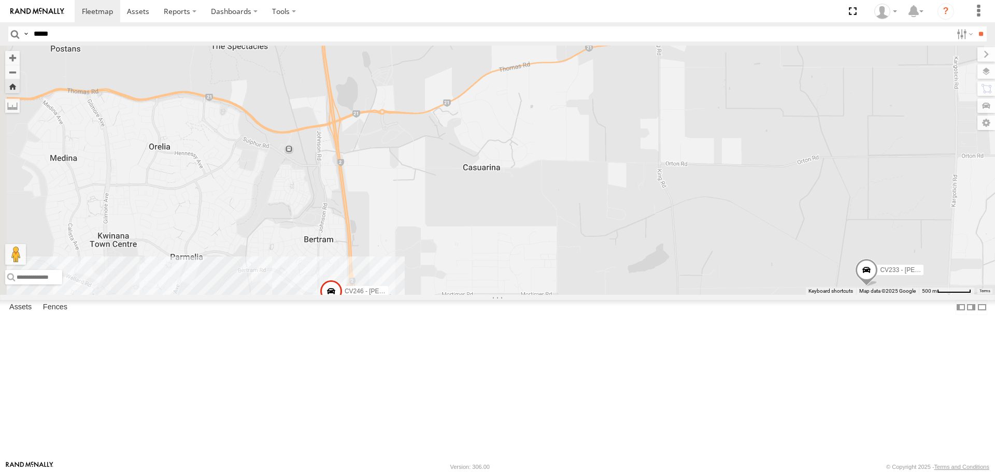
drag, startPoint x: 423, startPoint y: 190, endPoint x: 603, endPoint y: 172, distance: 180.6
click at [603, 172] on div "CV275 - [PERSON_NAME] CV311- [PERSON_NAME] CV372 - [PERSON_NAME] CV243 - [PERSO…" at bounding box center [497, 170] width 995 height 249
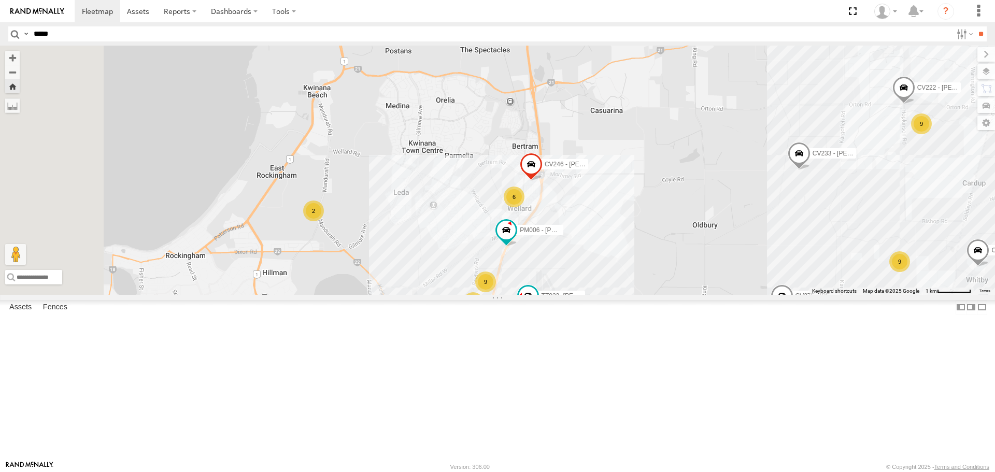
drag, startPoint x: 477, startPoint y: 170, endPoint x: 519, endPoint y: 159, distance: 42.8
click at [519, 159] on div "CV275 - [PERSON_NAME] CV311- [PERSON_NAME] CV372 - [PERSON_NAME] CV243 - [PERSO…" at bounding box center [497, 170] width 995 height 249
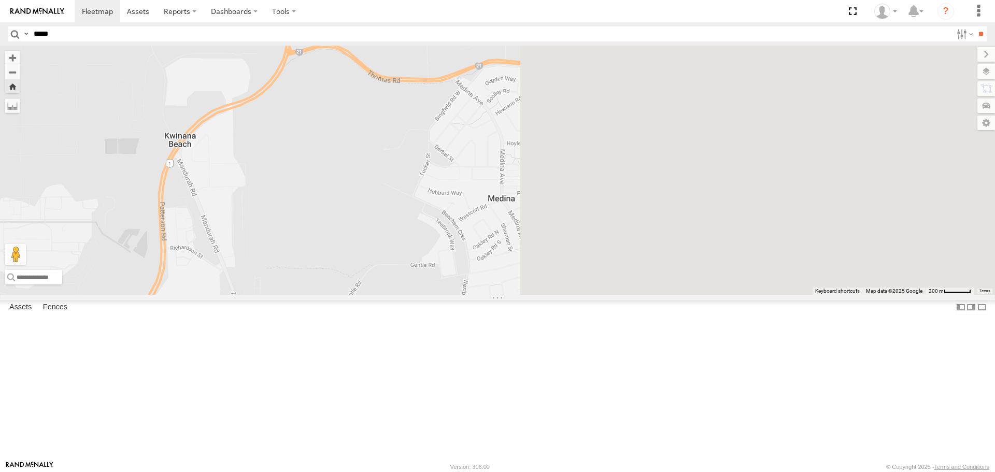
drag, startPoint x: 666, startPoint y: 204, endPoint x: 226, endPoint y: 169, distance: 441.2
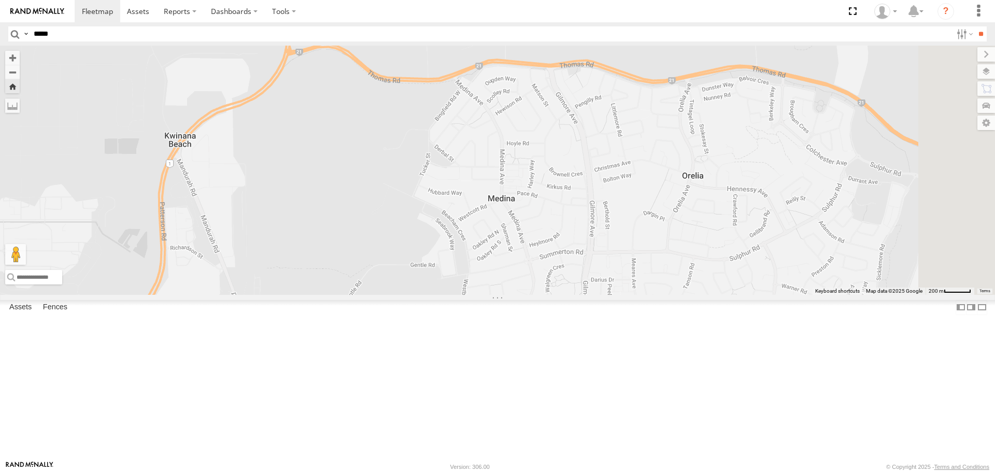
click at [236, 172] on main "To navigate the map with touch gestures double-tap and hold your finger on the …" at bounding box center [497, 253] width 995 height 415
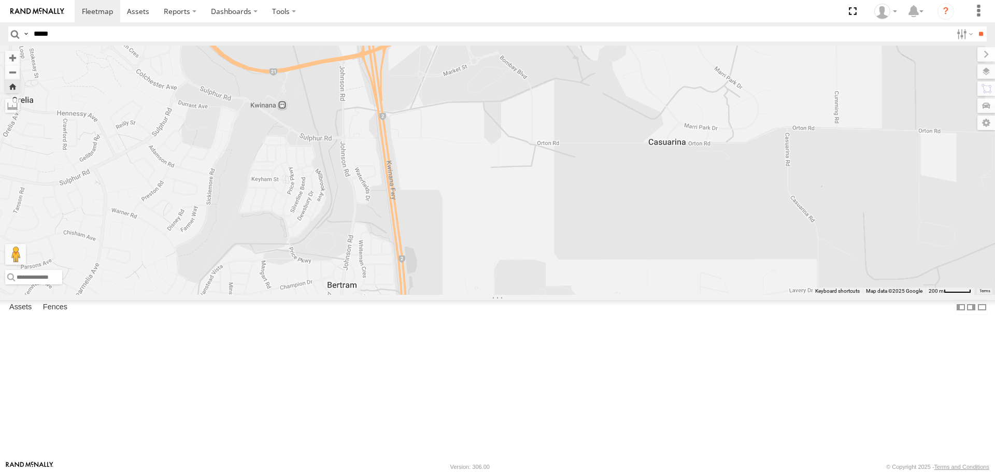
drag, startPoint x: 419, startPoint y: 185, endPoint x: 503, endPoint y: 123, distance: 104.8
click at [503, 123] on div "CV275 - [PERSON_NAME] CV311- [PERSON_NAME] CV372 - [PERSON_NAME] CV243 - [PERSO…" at bounding box center [497, 170] width 995 height 249
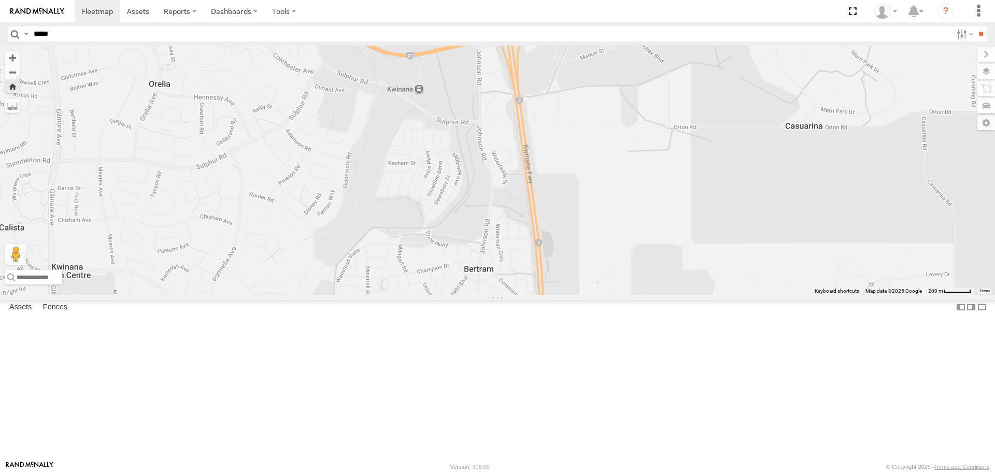
drag, startPoint x: 413, startPoint y: 198, endPoint x: 534, endPoint y: 184, distance: 121.0
click at [534, 184] on div "CV275 - [PERSON_NAME] CV311- [PERSON_NAME] CV372 - [PERSON_NAME] CV243 - [PERSO…" at bounding box center [497, 170] width 995 height 249
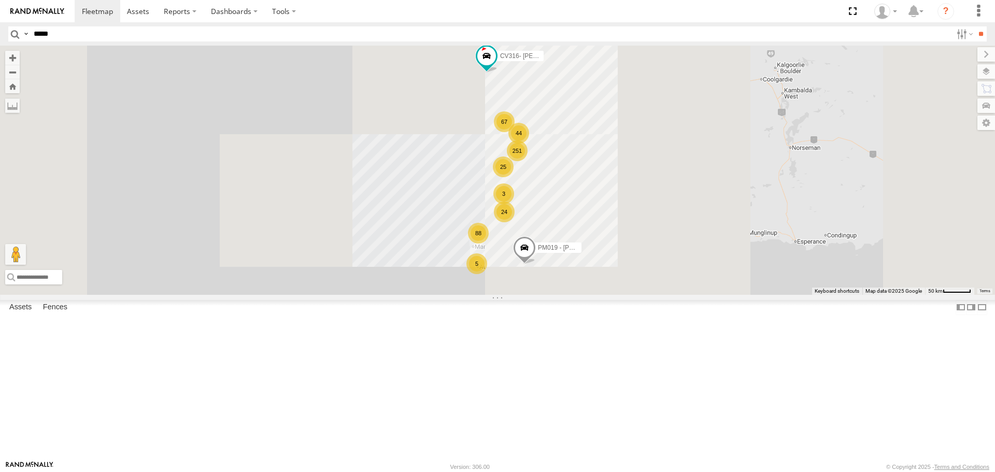
click at [107, 32] on input "*****" at bounding box center [491, 33] width 922 height 15
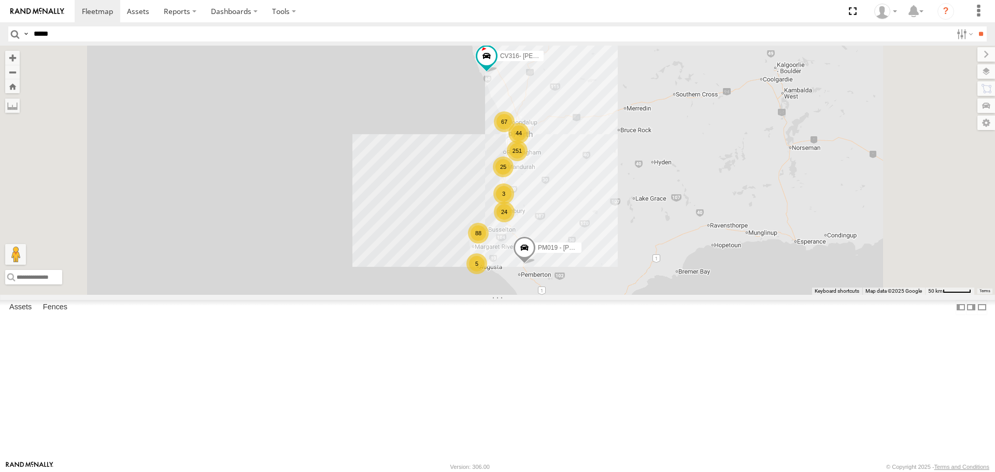
type input "*****"
click at [974, 26] on input "**" at bounding box center [980, 33] width 12 height 15
